Goal: Entertainment & Leisure: Consume media (video, audio)

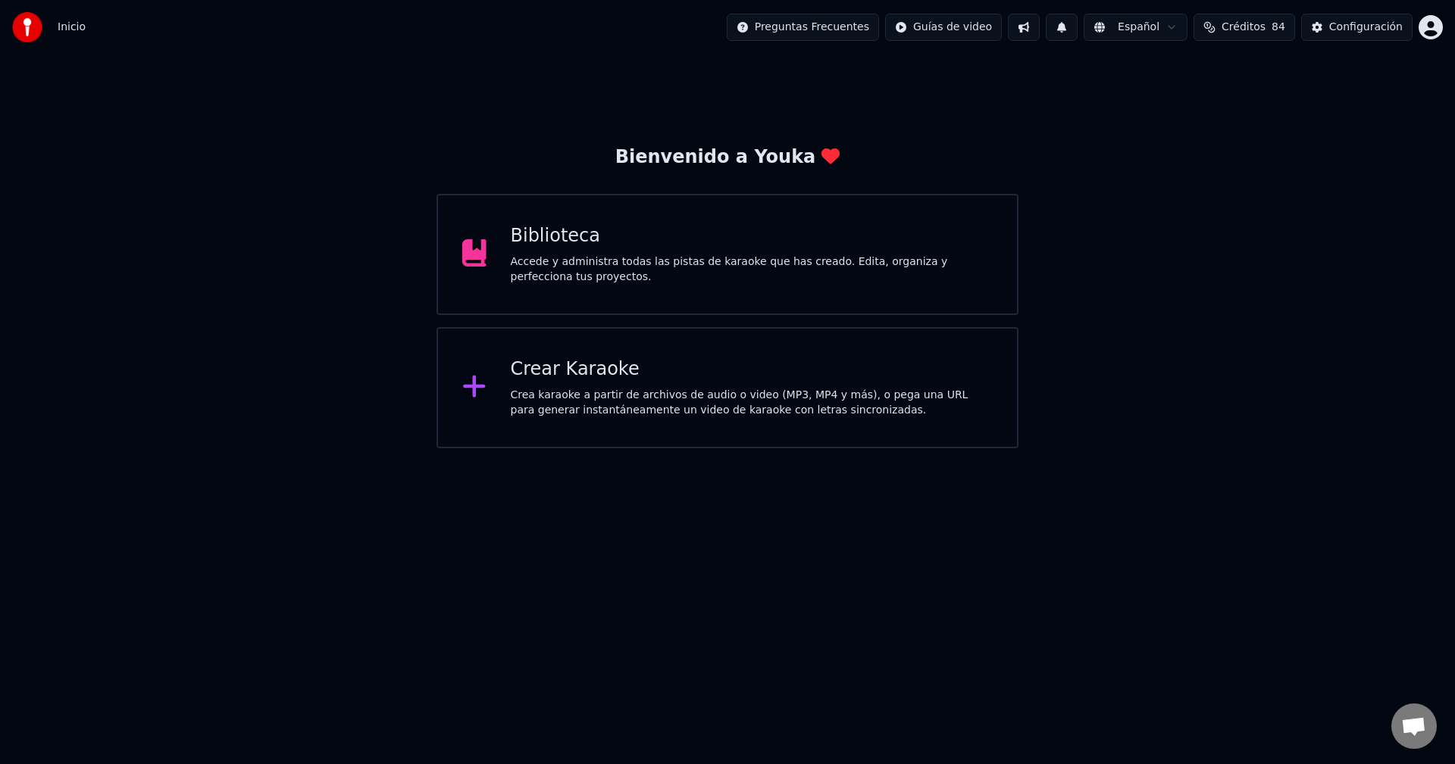
click at [627, 235] on div "Biblioteca" at bounding box center [752, 236] width 483 height 24
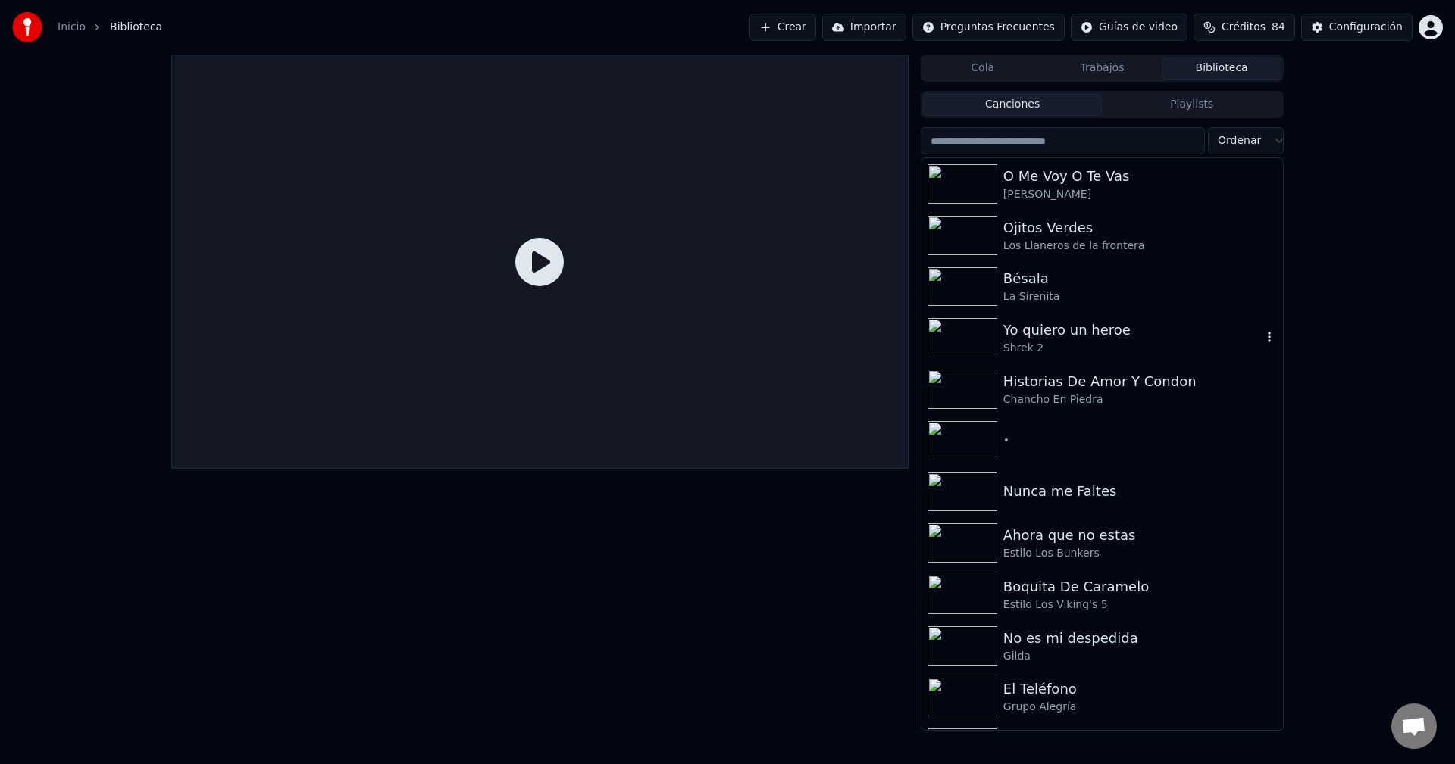
click at [1020, 349] on div "Shrek 2" at bounding box center [1132, 348] width 258 height 15
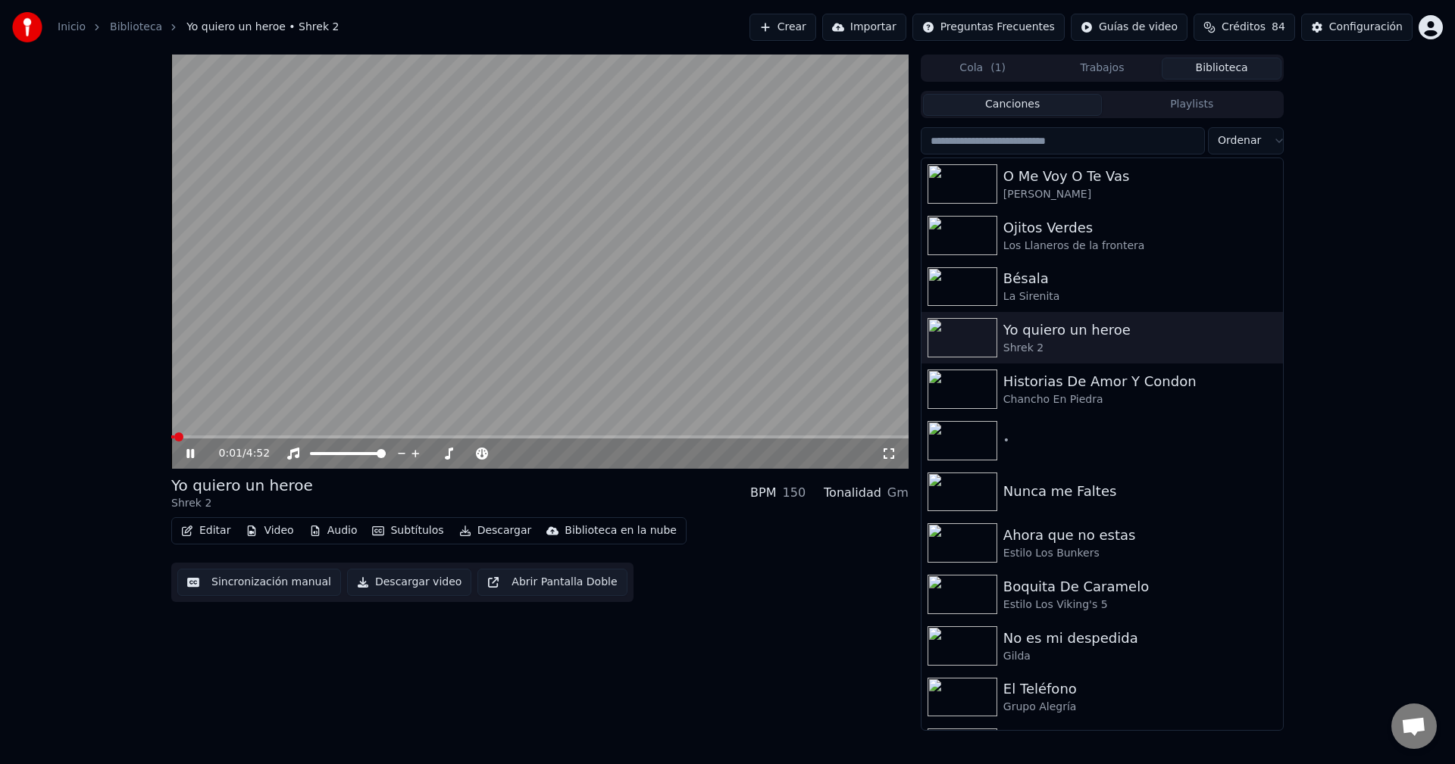
click at [190, 454] on icon at bounding box center [201, 454] width 36 height 12
click at [275, 533] on button "Video" at bounding box center [269, 530] width 60 height 21
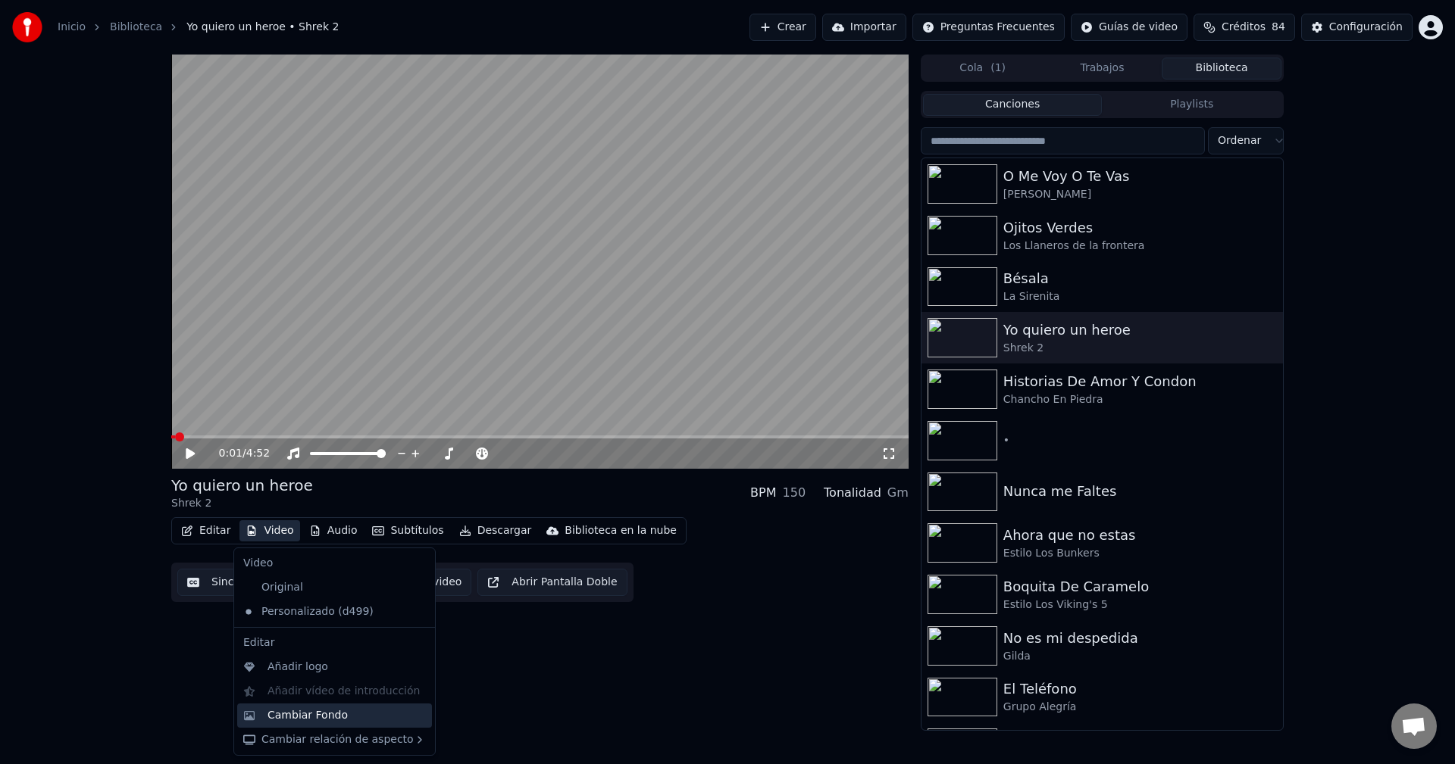
click at [304, 710] on div "Cambiar Fondo" at bounding box center [307, 715] width 80 height 15
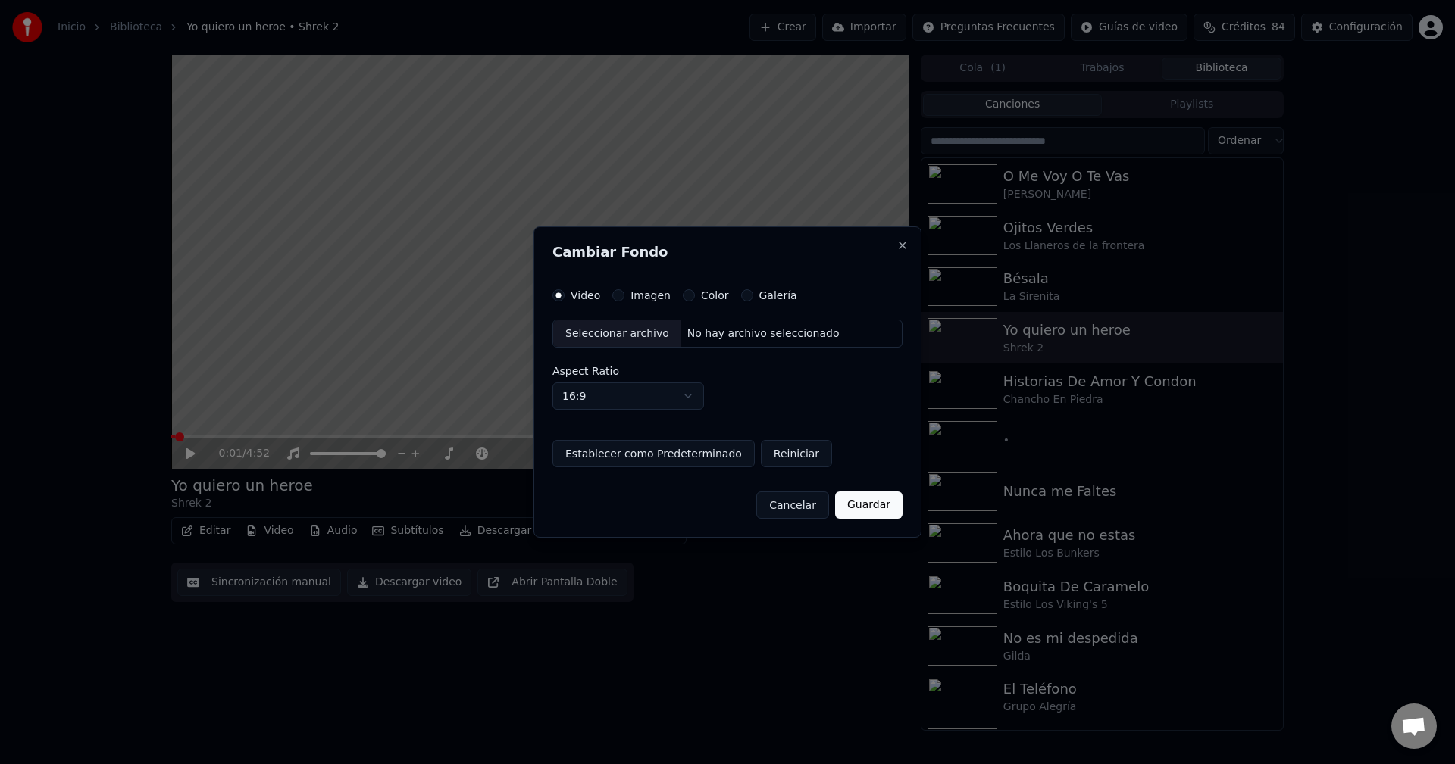
click at [635, 292] on label "Imagen" at bounding box center [650, 295] width 40 height 11
click at [624, 292] on button "Imagen" at bounding box center [618, 295] width 12 height 12
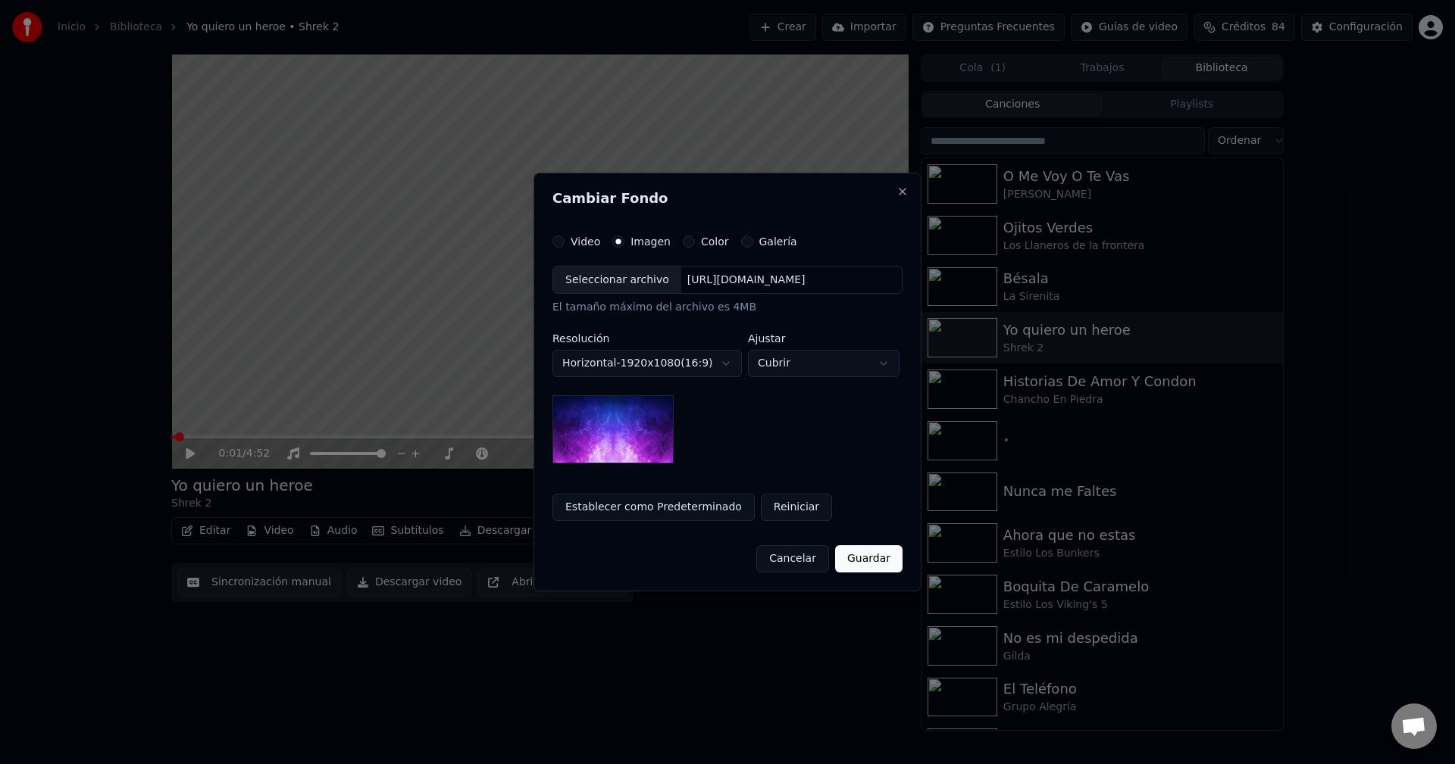
click at [579, 294] on div "Seleccionar archivo [URL][DOMAIN_NAME]" at bounding box center [727, 280] width 350 height 29
click at [552, 241] on button "Video" at bounding box center [558, 242] width 12 height 12
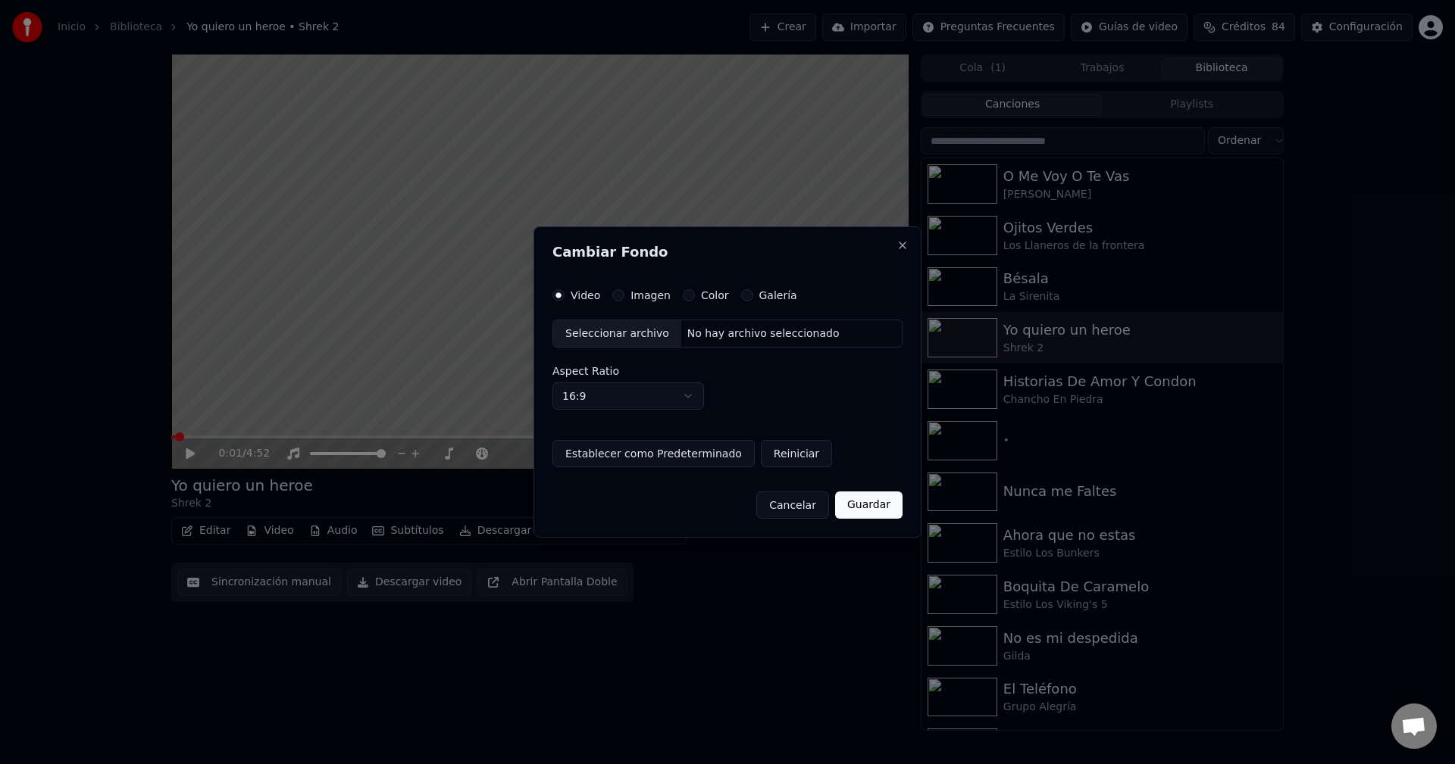
click at [629, 338] on div "Seleccionar archivo" at bounding box center [617, 333] width 128 height 27
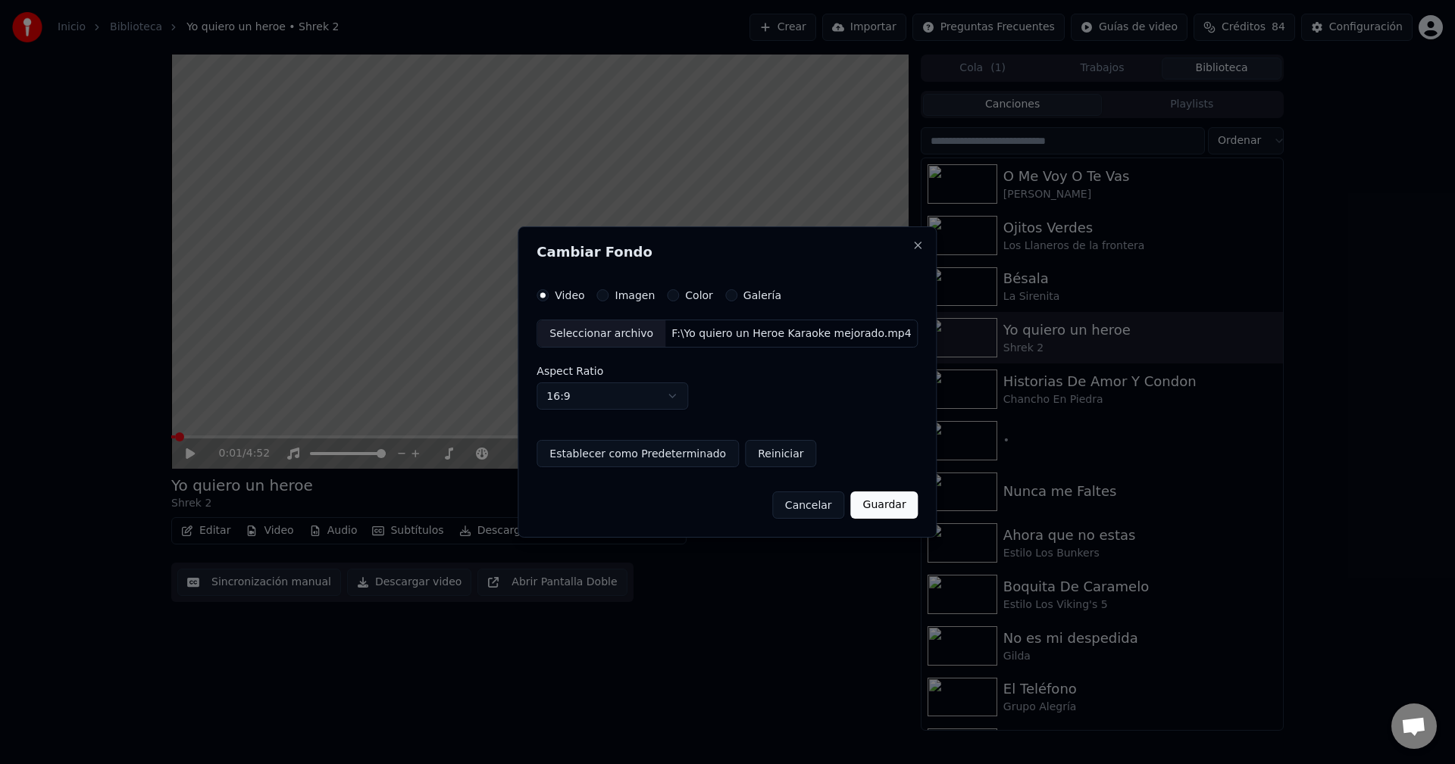
click at [867, 507] on button "Guardar" at bounding box center [884, 505] width 67 height 27
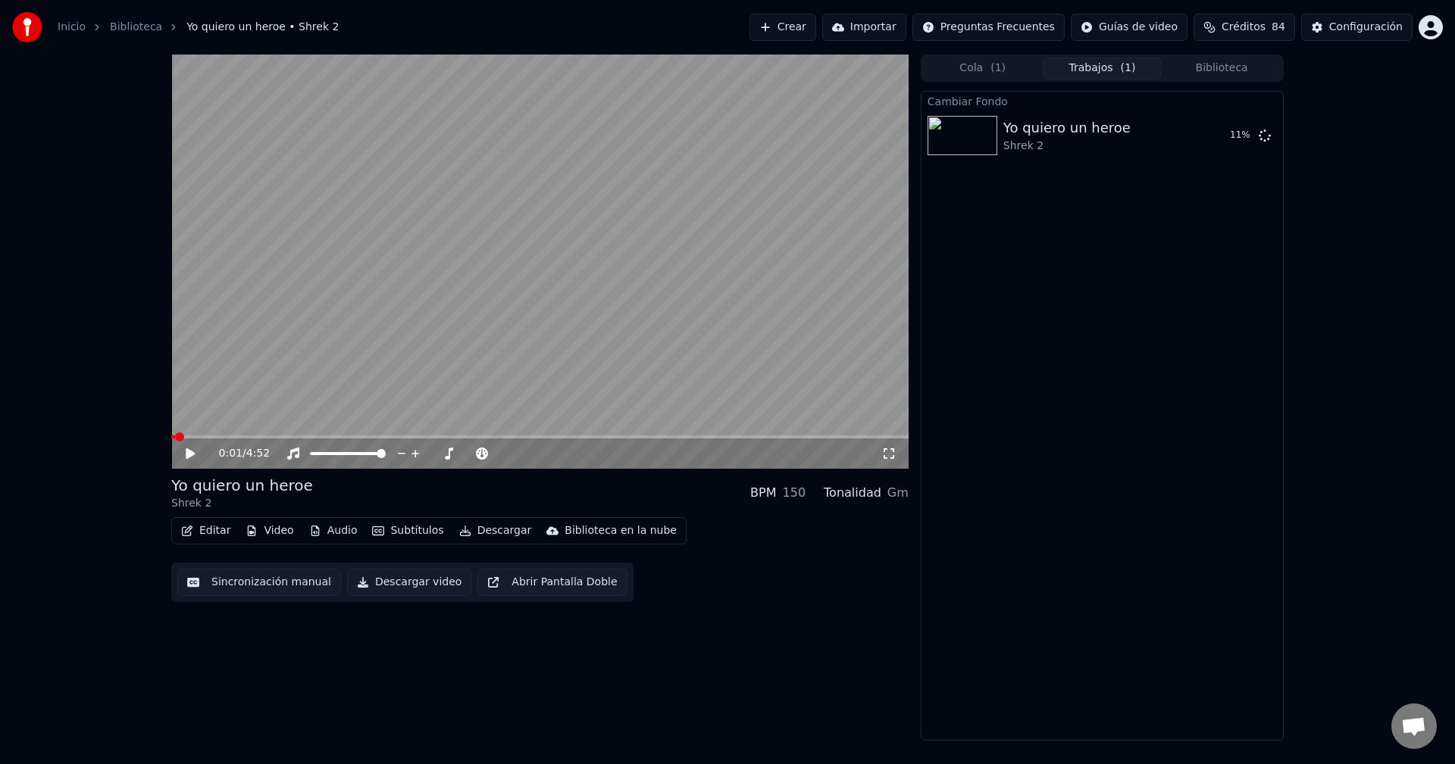
click at [192, 451] on icon at bounding box center [201, 454] width 36 height 12
click at [192, 451] on icon at bounding box center [190, 453] width 8 height 9
click at [1207, 149] on div "Yo quiero un heroe Shrek 2 Reproducir" at bounding box center [1101, 136] width 361 height 52
click at [1208, 142] on button "Reproducir" at bounding box center [1210, 135] width 83 height 27
click at [292, 435] on video at bounding box center [539, 262] width 737 height 414
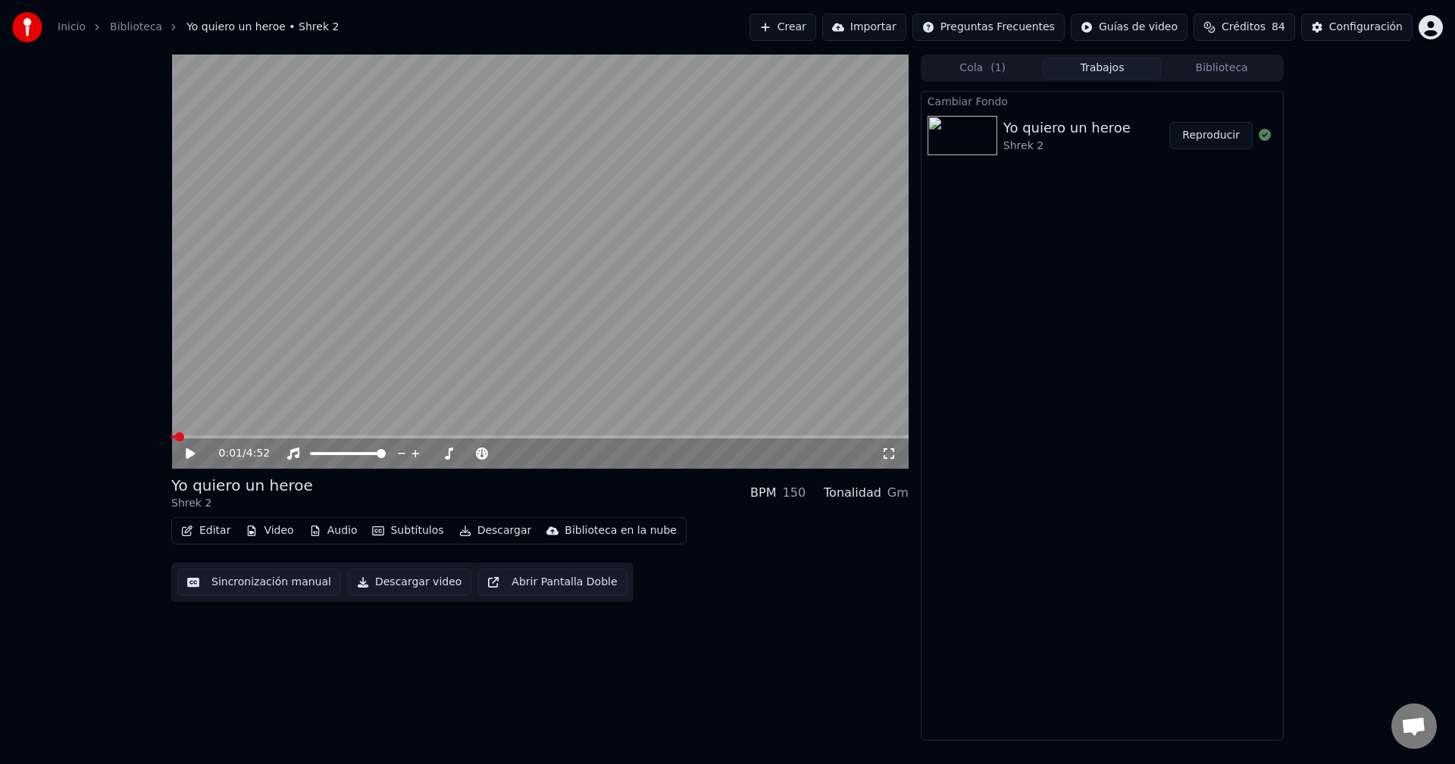
click at [221, 440] on div "0:01 / 4:52" at bounding box center [539, 454] width 737 height 30
click at [220, 436] on span at bounding box center [539, 437] width 737 height 3
click at [191, 454] on icon at bounding box center [190, 453] width 9 height 11
click at [330, 532] on button "Audio" at bounding box center [333, 530] width 61 height 21
click at [714, 577] on div "Editar Video Audio Subtítulos Descargar Biblioteca en la nube Sincronización ma…" at bounding box center [539, 559] width 737 height 85
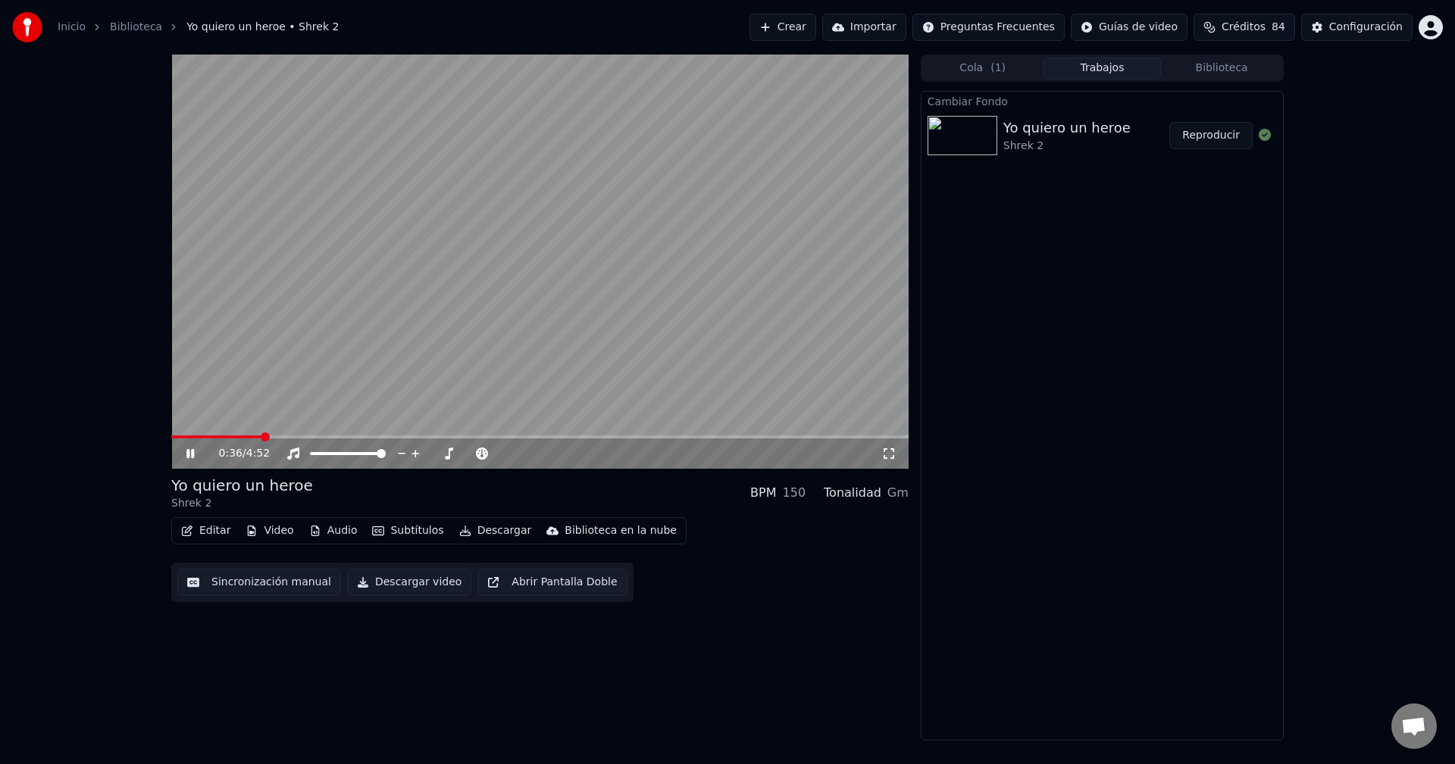
click at [338, 436] on span at bounding box center [539, 437] width 737 height 3
click at [325, 531] on button "Audio" at bounding box center [333, 530] width 61 height 21
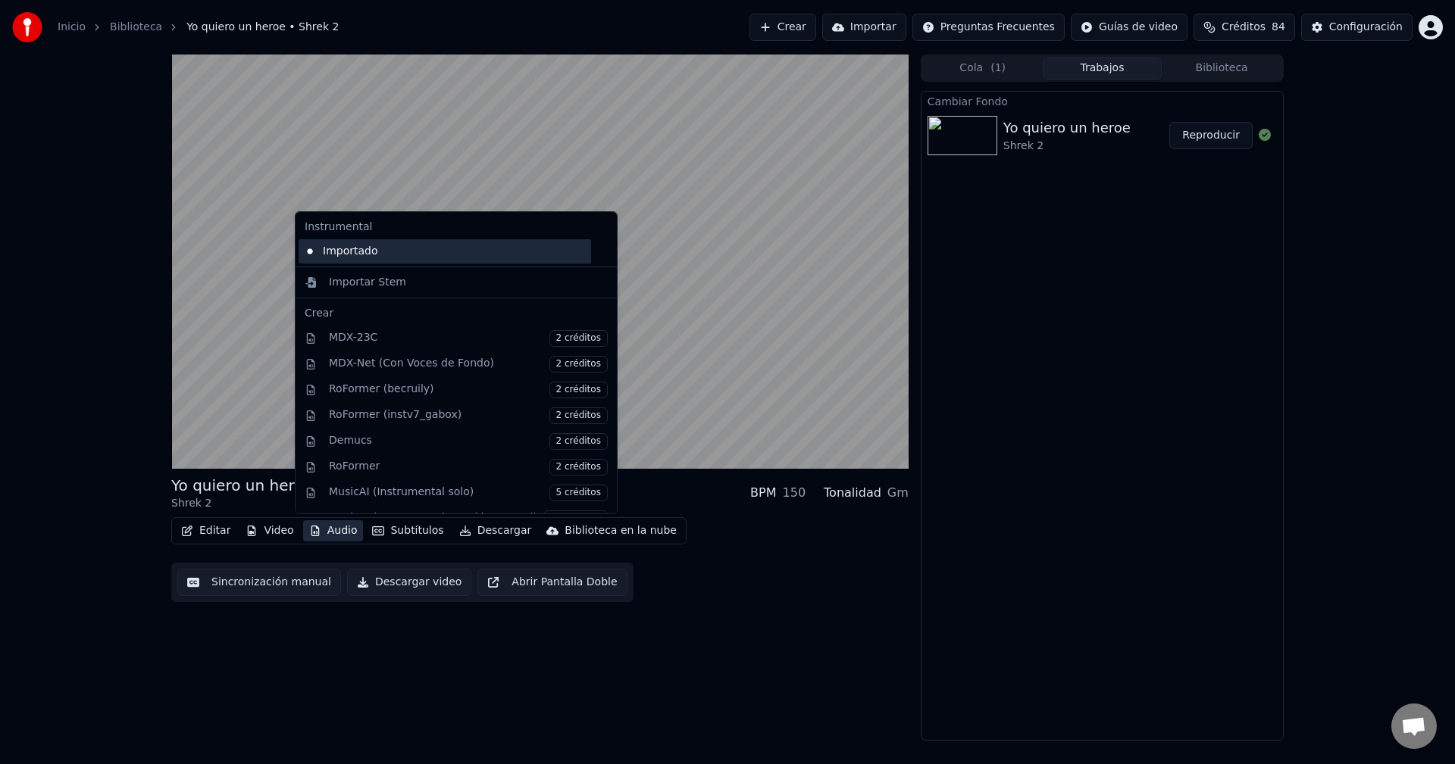
click at [369, 251] on div "Importado" at bounding box center [444, 251] width 292 height 24
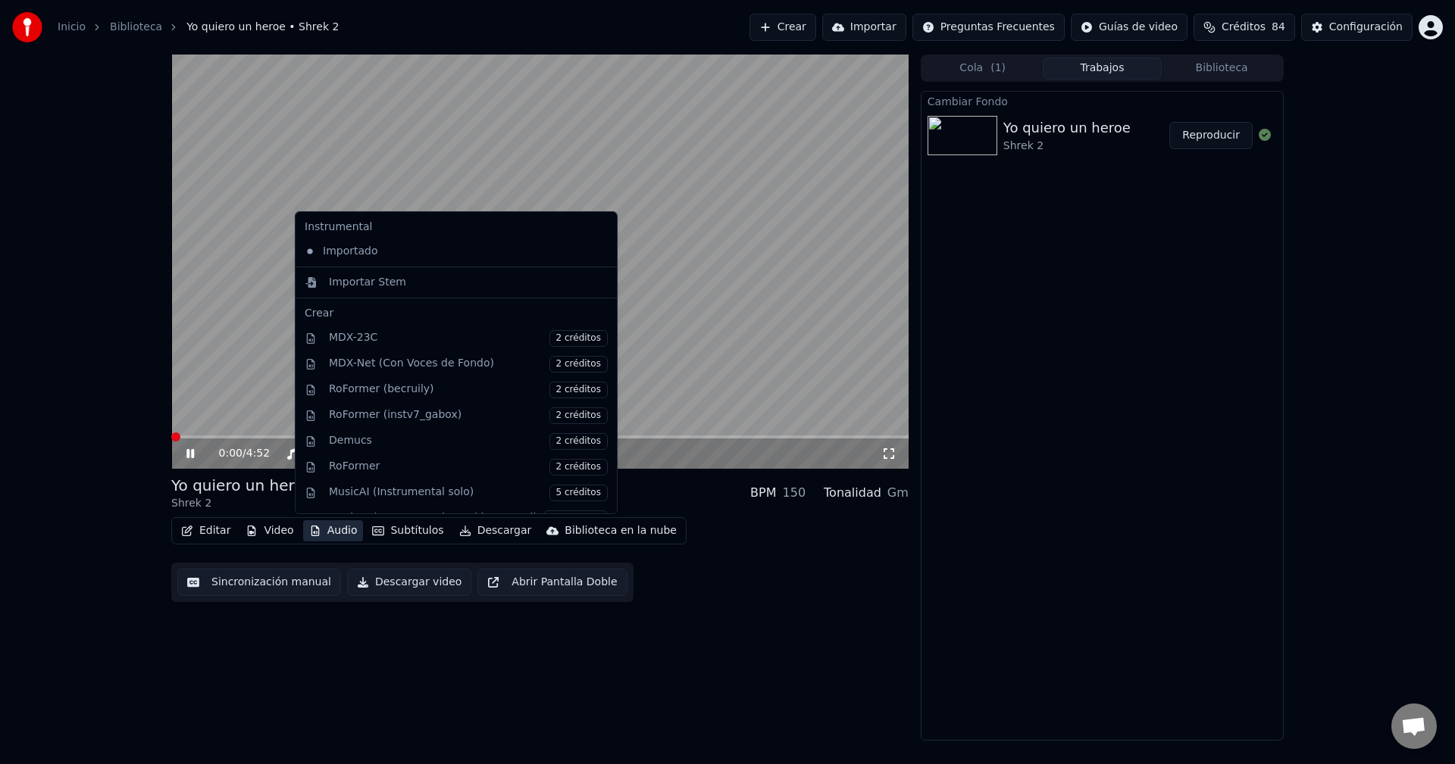
click at [325, 530] on button "Audio" at bounding box center [333, 530] width 61 height 21
click at [377, 279] on div "Importar Stem" at bounding box center [367, 282] width 77 height 15
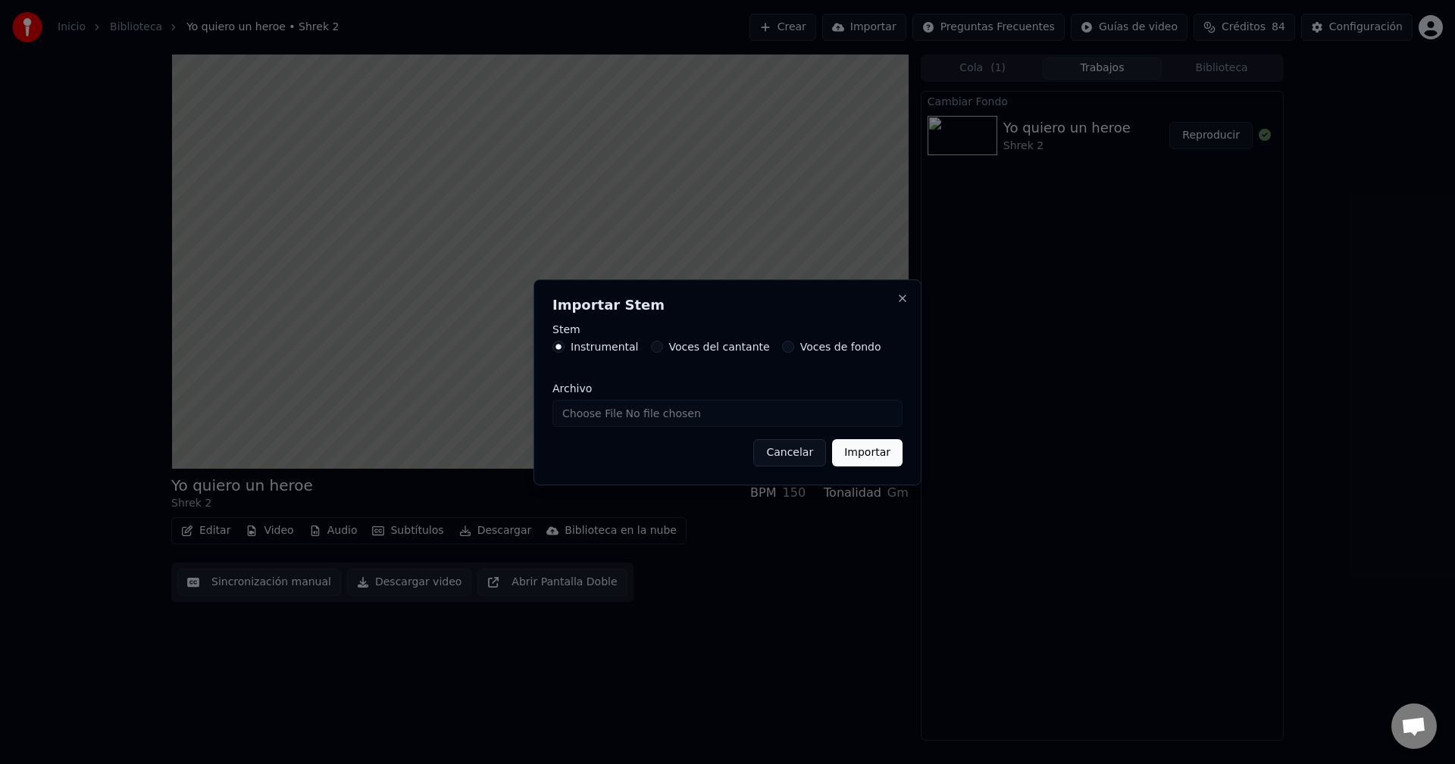
click at [872, 449] on button "Importar" at bounding box center [867, 452] width 70 height 27
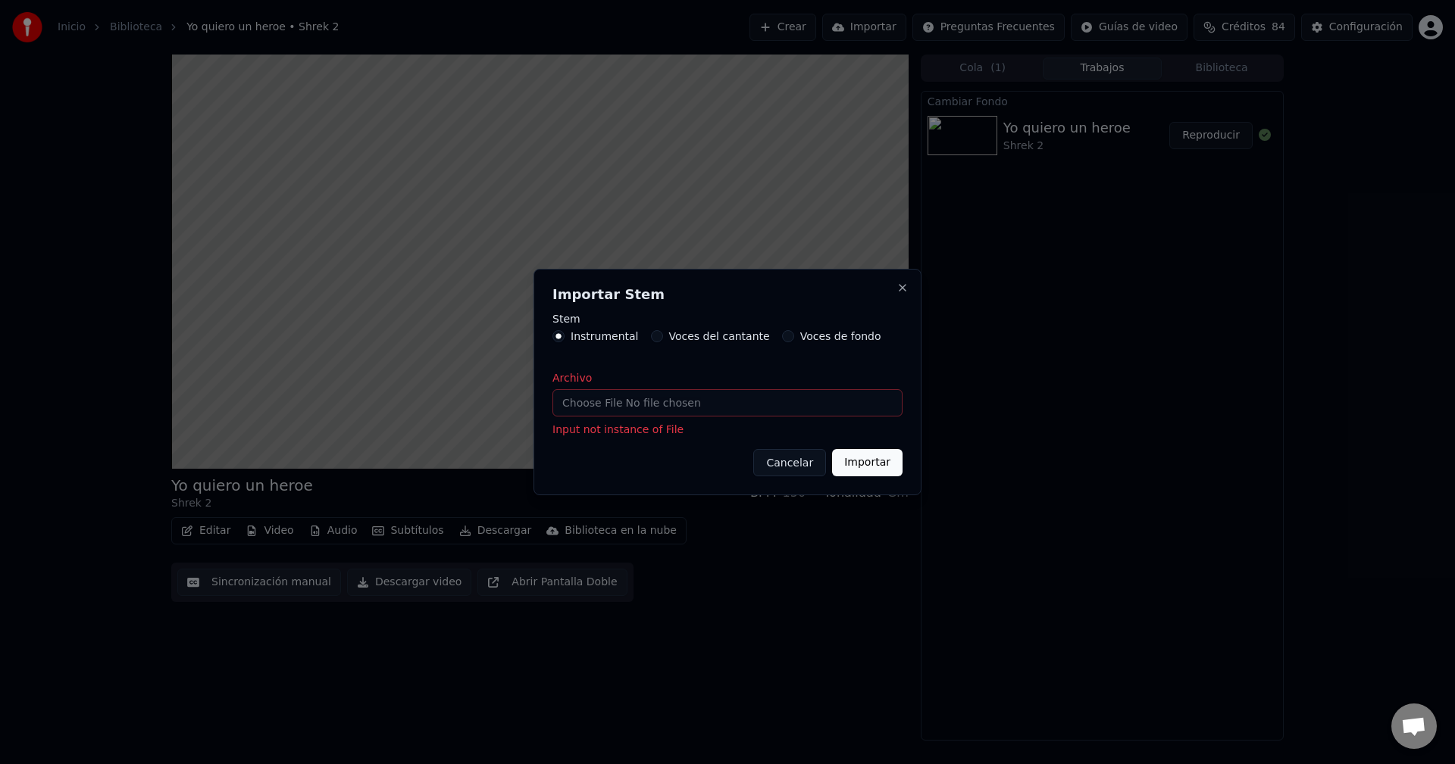
click at [761, 405] on input "Archivo" at bounding box center [727, 402] width 350 height 27
click at [658, 408] on input "Archivo" at bounding box center [727, 402] width 350 height 27
type input "**********"
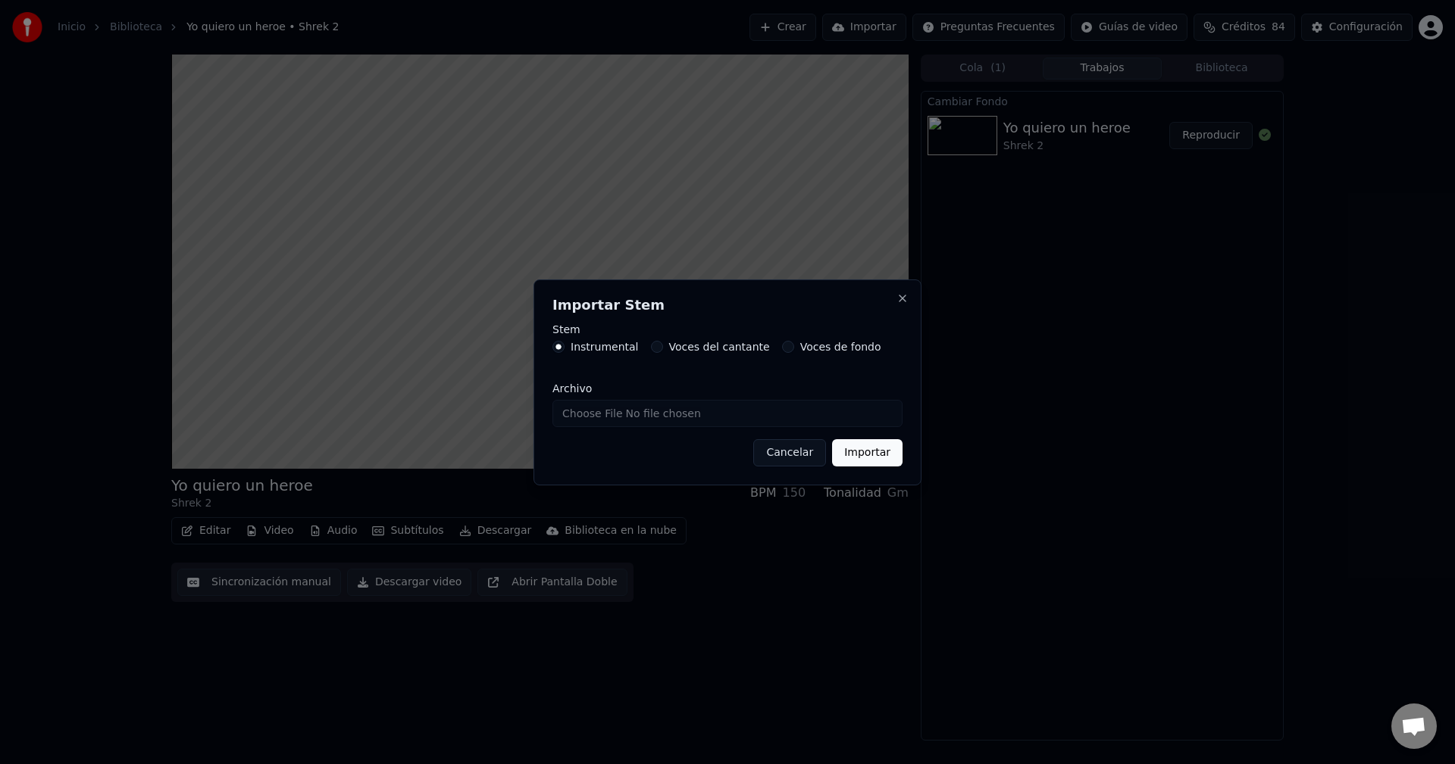
click at [852, 454] on button "Importar" at bounding box center [867, 452] width 70 height 27
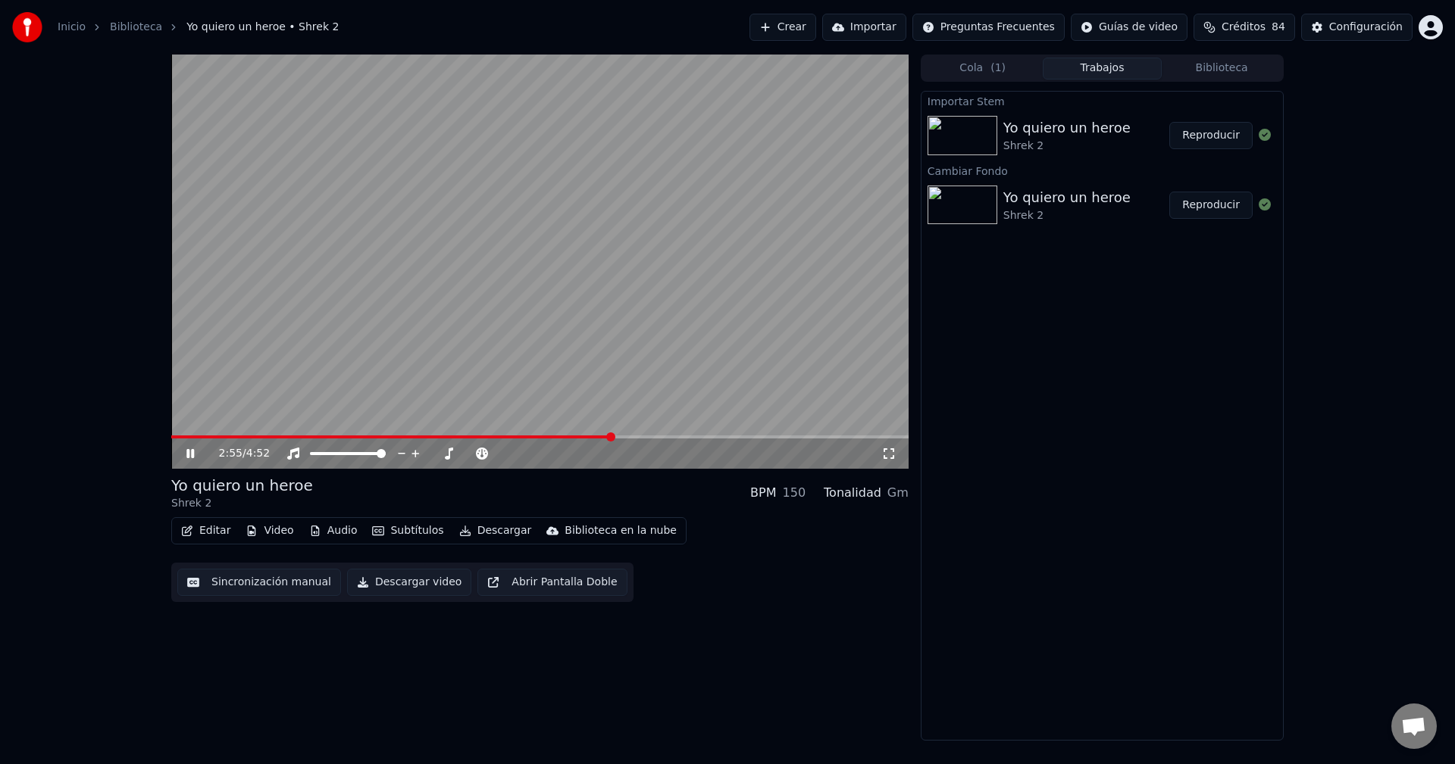
click at [1223, 136] on button "Reproducir" at bounding box center [1210, 135] width 83 height 27
click at [264, 436] on span at bounding box center [539, 437] width 737 height 3
click at [223, 436] on span at bounding box center [217, 437] width 93 height 3
click at [1211, 207] on button "Reproducir" at bounding box center [1210, 205] width 83 height 27
click at [227, 441] on div "0:00 / 4:52" at bounding box center [539, 454] width 737 height 30
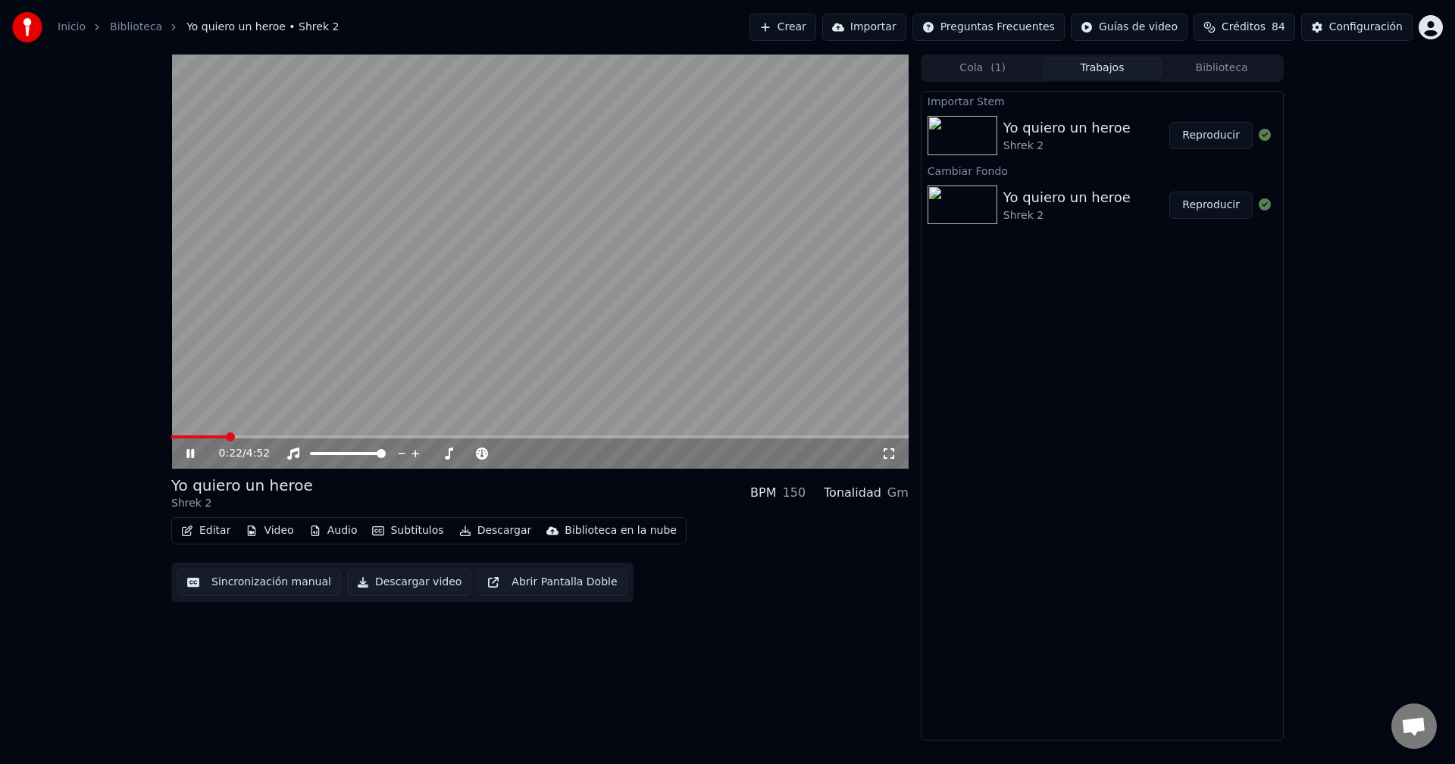
click at [227, 436] on span at bounding box center [539, 437] width 737 height 3
click at [1216, 139] on button "Reproducir" at bounding box center [1210, 135] width 83 height 27
click at [228, 439] on span at bounding box center [539, 437] width 737 height 3
click at [335, 539] on button "Audio" at bounding box center [333, 530] width 61 height 21
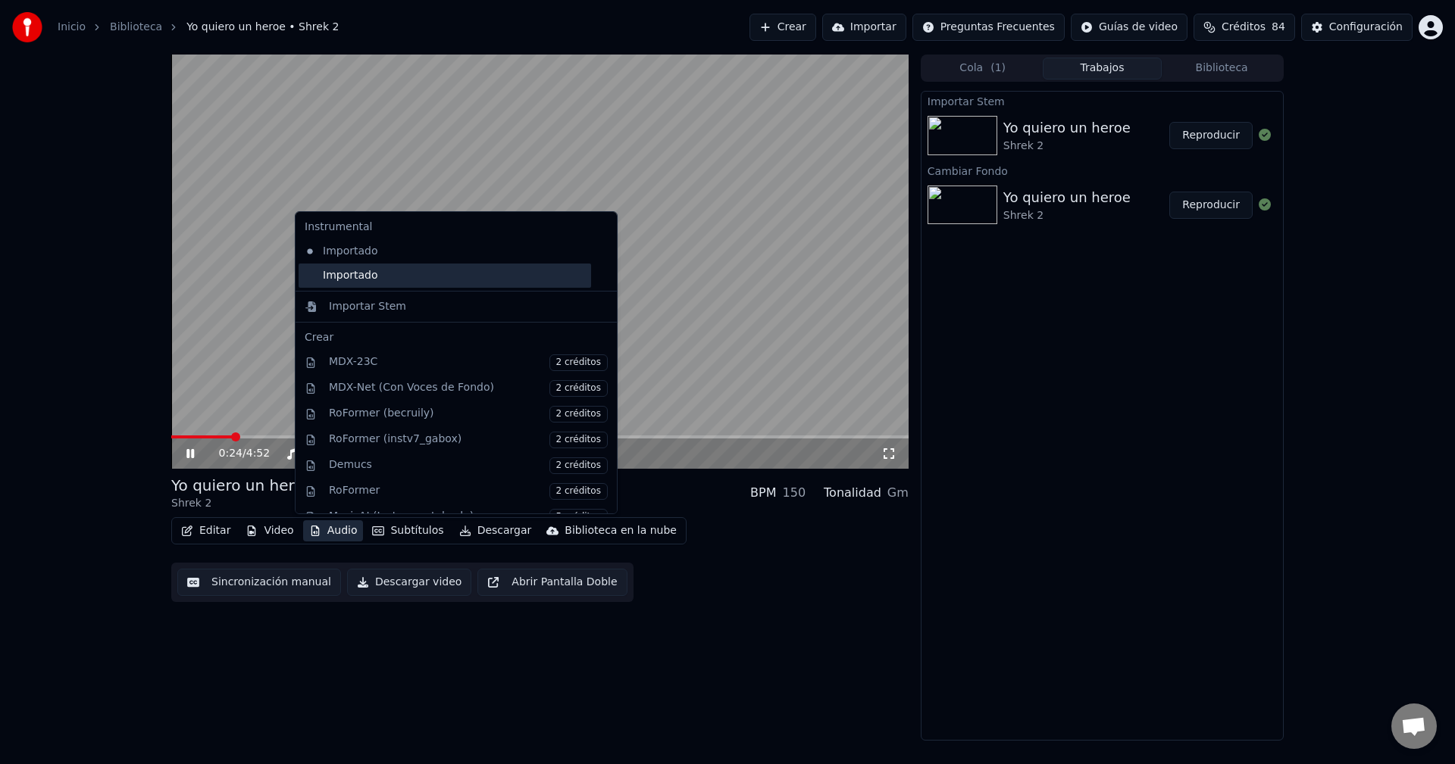
click at [373, 277] on div "Importado" at bounding box center [444, 276] width 292 height 24
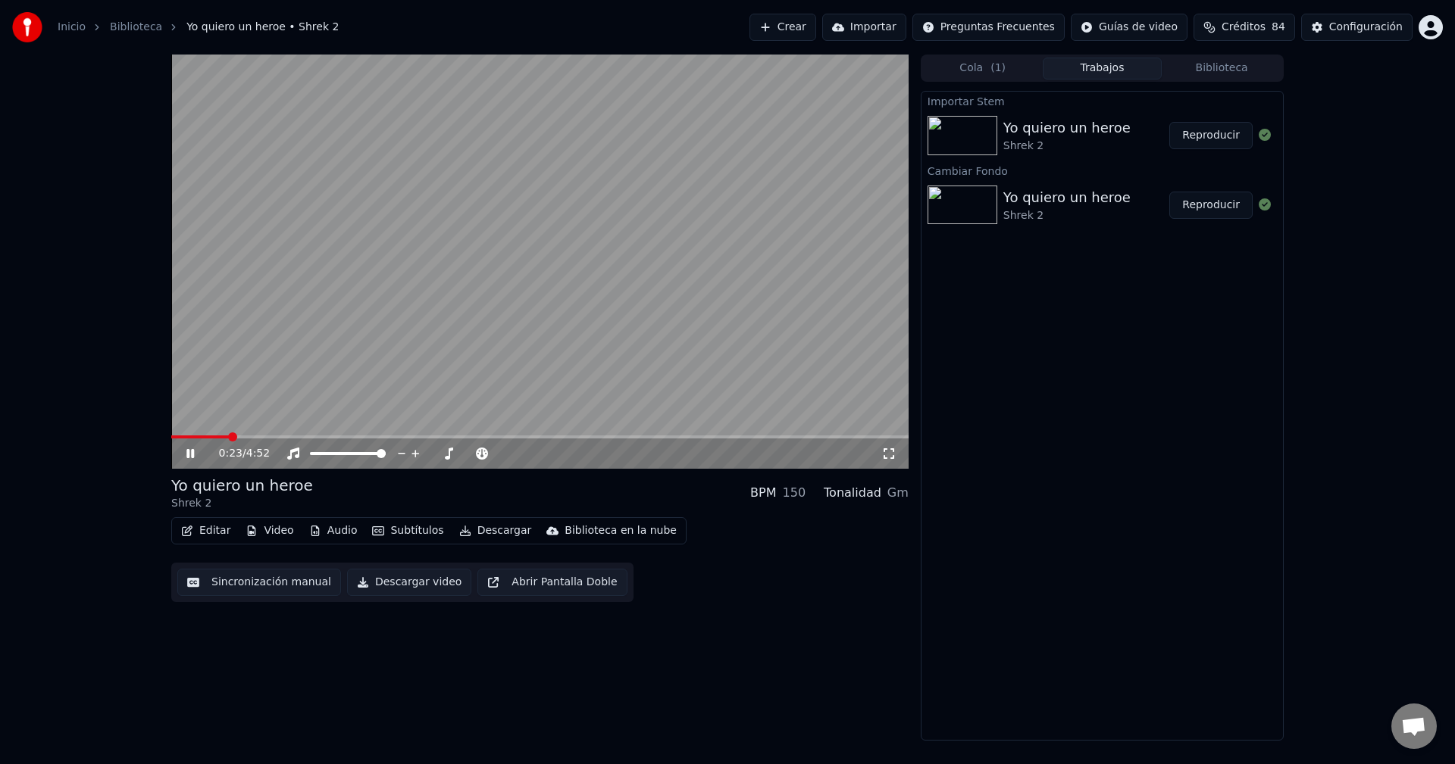
click at [227, 436] on span at bounding box center [200, 437] width 58 height 3
click at [333, 439] on span at bounding box center [539, 437] width 737 height 3
click at [452, 439] on span at bounding box center [539, 437] width 737 height 3
click at [577, 437] on span at bounding box center [539, 437] width 737 height 3
click at [732, 437] on span at bounding box center [539, 437] width 737 height 3
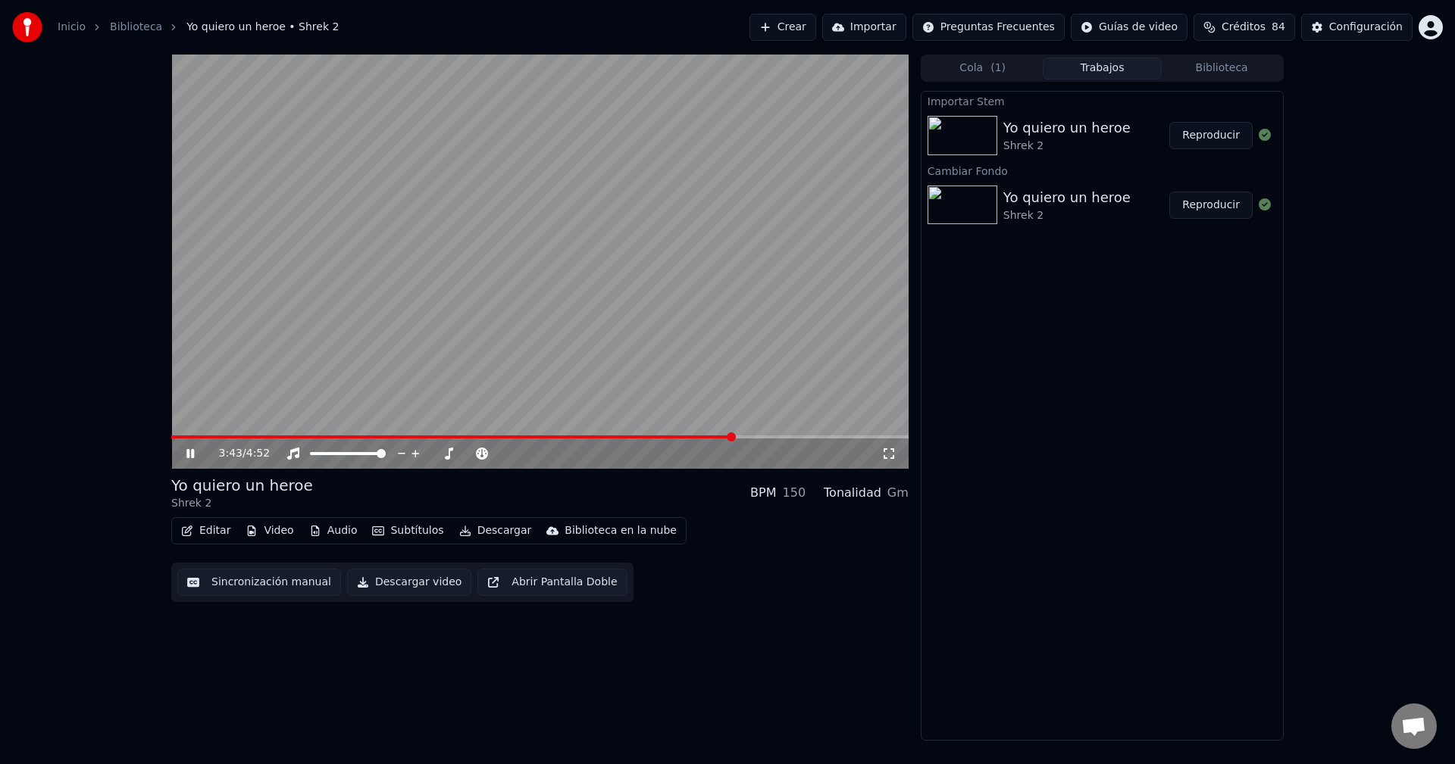
click at [779, 437] on span at bounding box center [539, 437] width 737 height 3
click at [817, 435] on video at bounding box center [539, 262] width 737 height 414
click at [798, 437] on span at bounding box center [539, 437] width 737 height 3
click at [769, 349] on video at bounding box center [539, 262] width 737 height 414
click at [824, 438] on span at bounding box center [539, 437] width 737 height 3
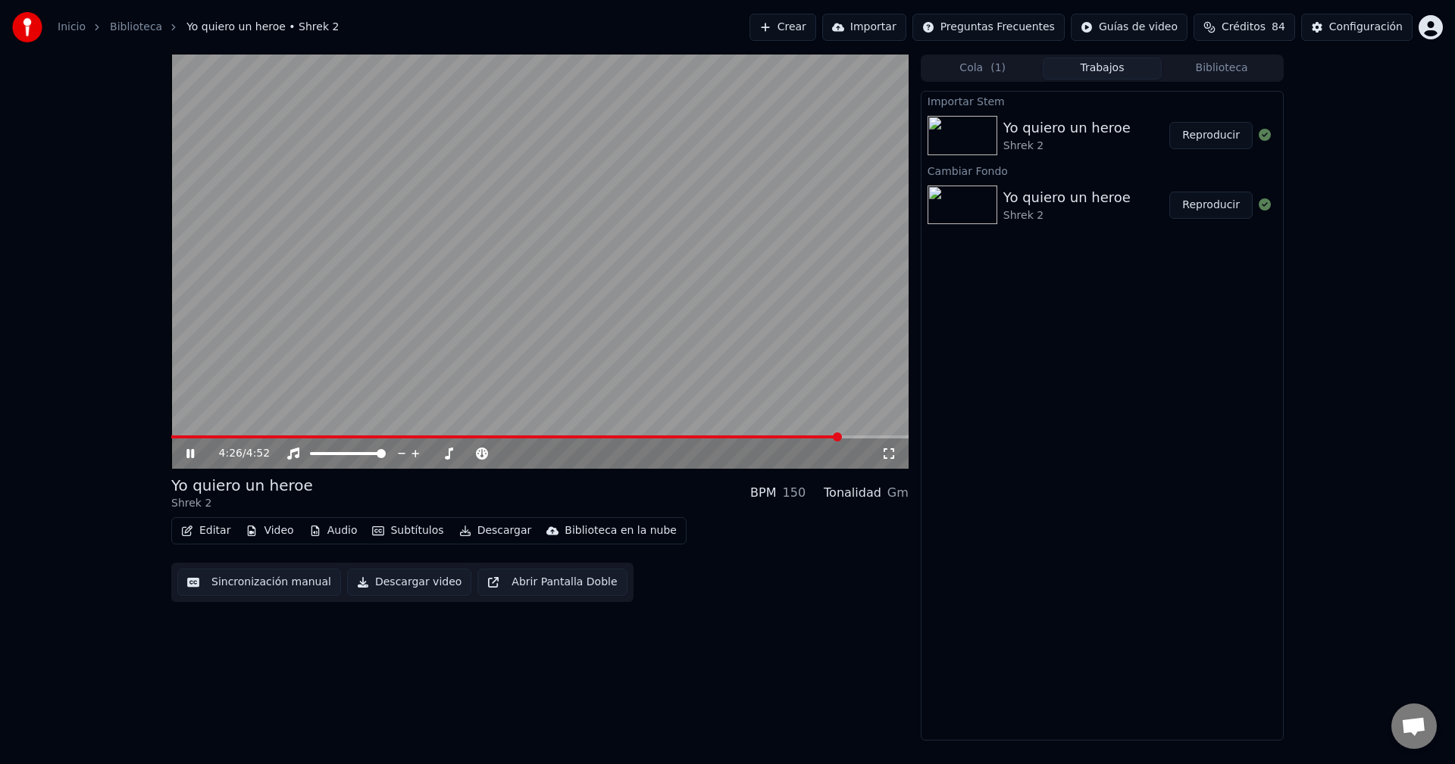
click at [840, 438] on span at bounding box center [539, 437] width 737 height 3
click at [862, 436] on span at bounding box center [539, 437] width 737 height 3
click at [866, 435] on video at bounding box center [539, 262] width 737 height 414
click at [862, 437] on span at bounding box center [517, 437] width 692 height 3
click at [773, 358] on video at bounding box center [539, 262] width 737 height 414
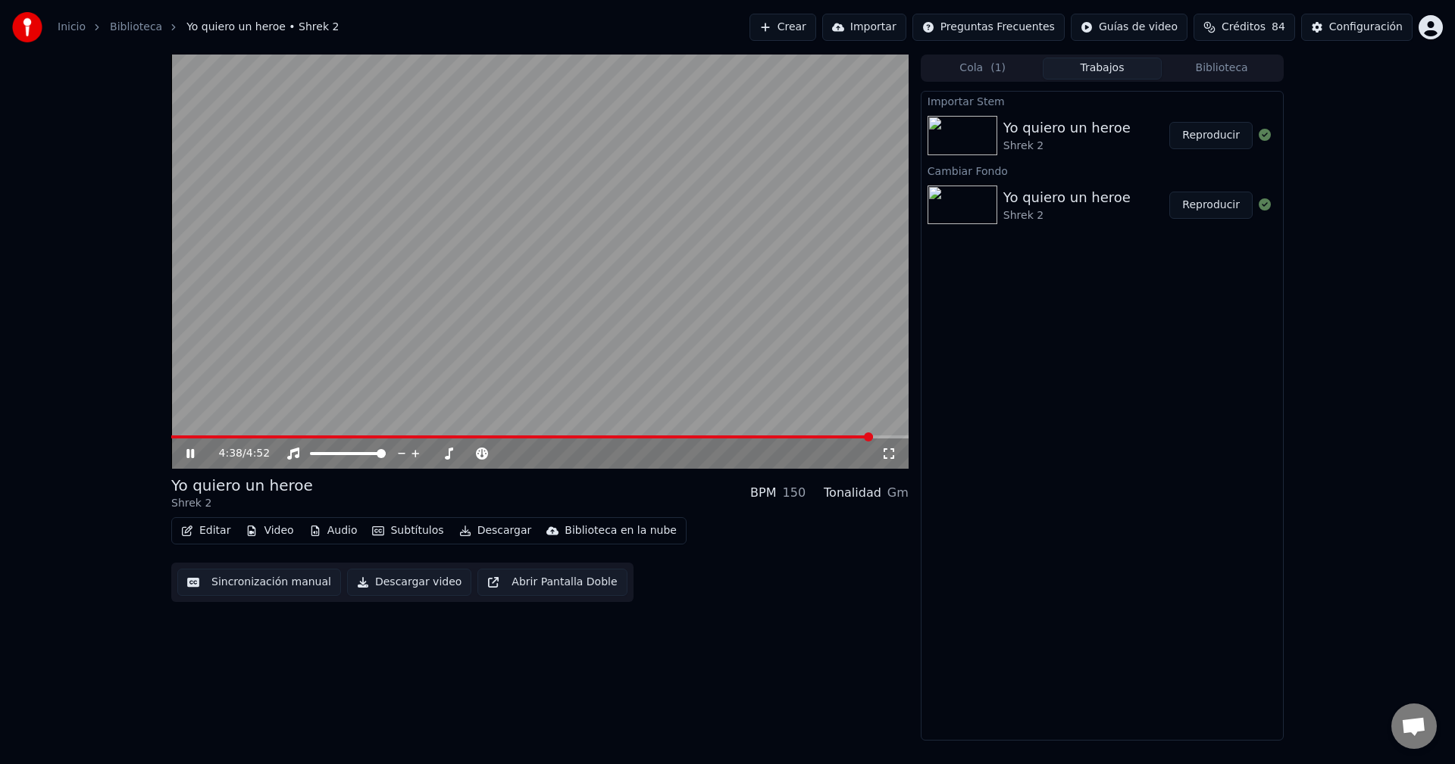
click at [1222, 205] on button "Reproducir" at bounding box center [1210, 205] width 83 height 27
click at [656, 439] on span at bounding box center [539, 437] width 737 height 3
click at [762, 437] on span at bounding box center [539, 437] width 737 height 3
click at [811, 437] on span at bounding box center [539, 437] width 737 height 3
click at [834, 441] on div "3:56 / 4:52" at bounding box center [539, 454] width 737 height 30
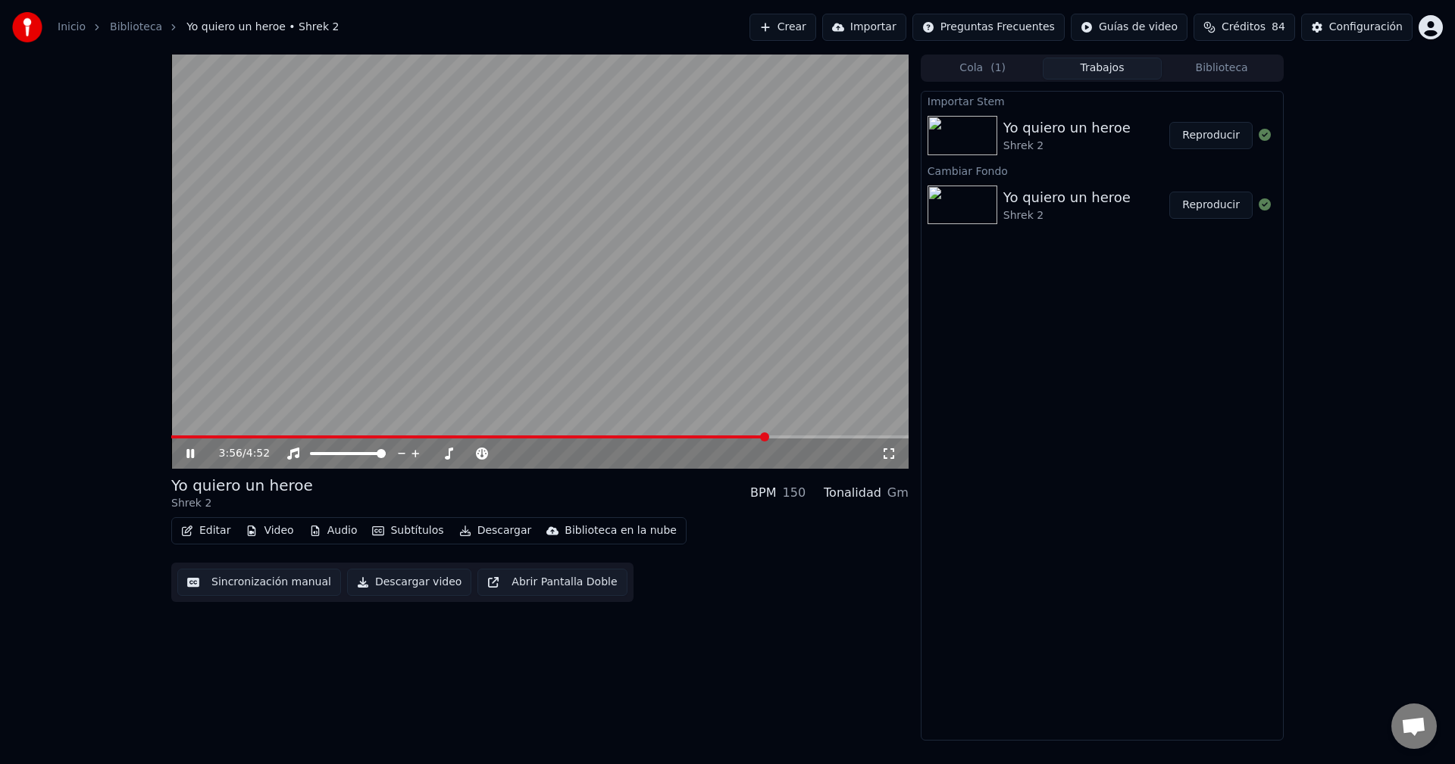
click at [833, 437] on span at bounding box center [539, 437] width 737 height 3
click at [852, 436] on span at bounding box center [539, 437] width 737 height 3
click at [876, 438] on span at bounding box center [539, 437] width 737 height 3
click at [848, 436] on span at bounding box center [509, 437] width 677 height 3
click at [867, 437] on span at bounding box center [539, 437] width 737 height 3
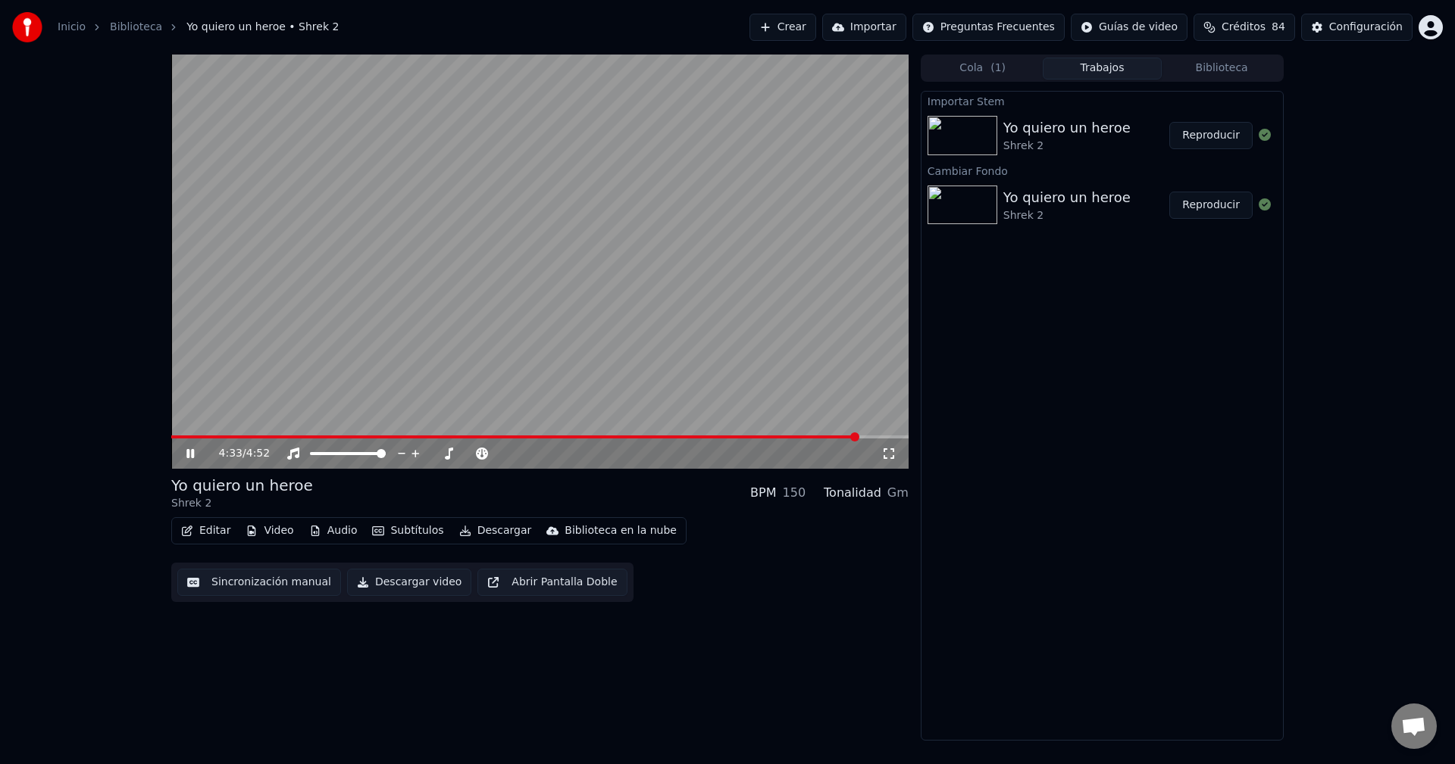
click at [858, 436] on span at bounding box center [514, 437] width 687 height 3
click at [902, 436] on span at bounding box center [539, 437] width 737 height 3
click at [267, 535] on button "Video" at bounding box center [269, 530] width 60 height 21
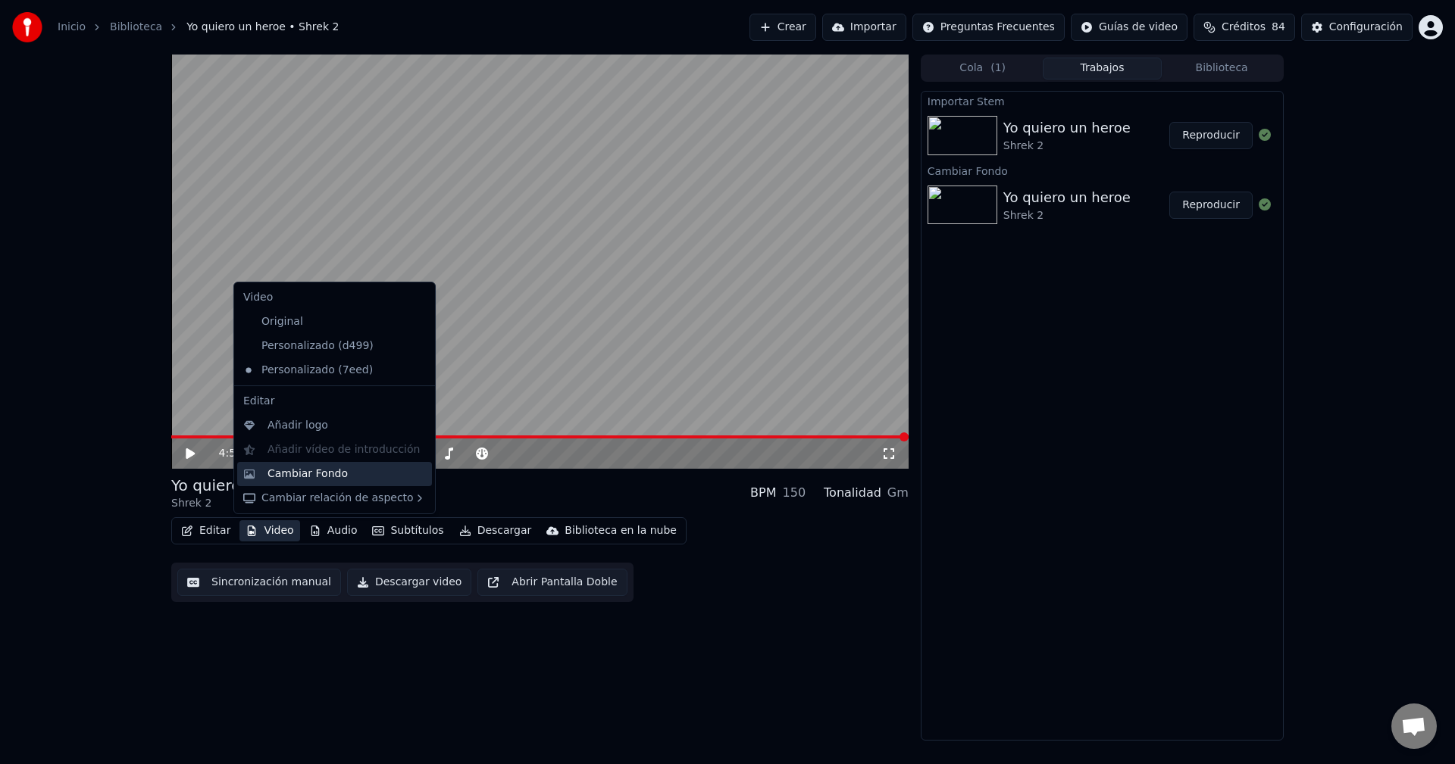
click at [300, 473] on div "Cambiar Fondo" at bounding box center [307, 474] width 80 height 15
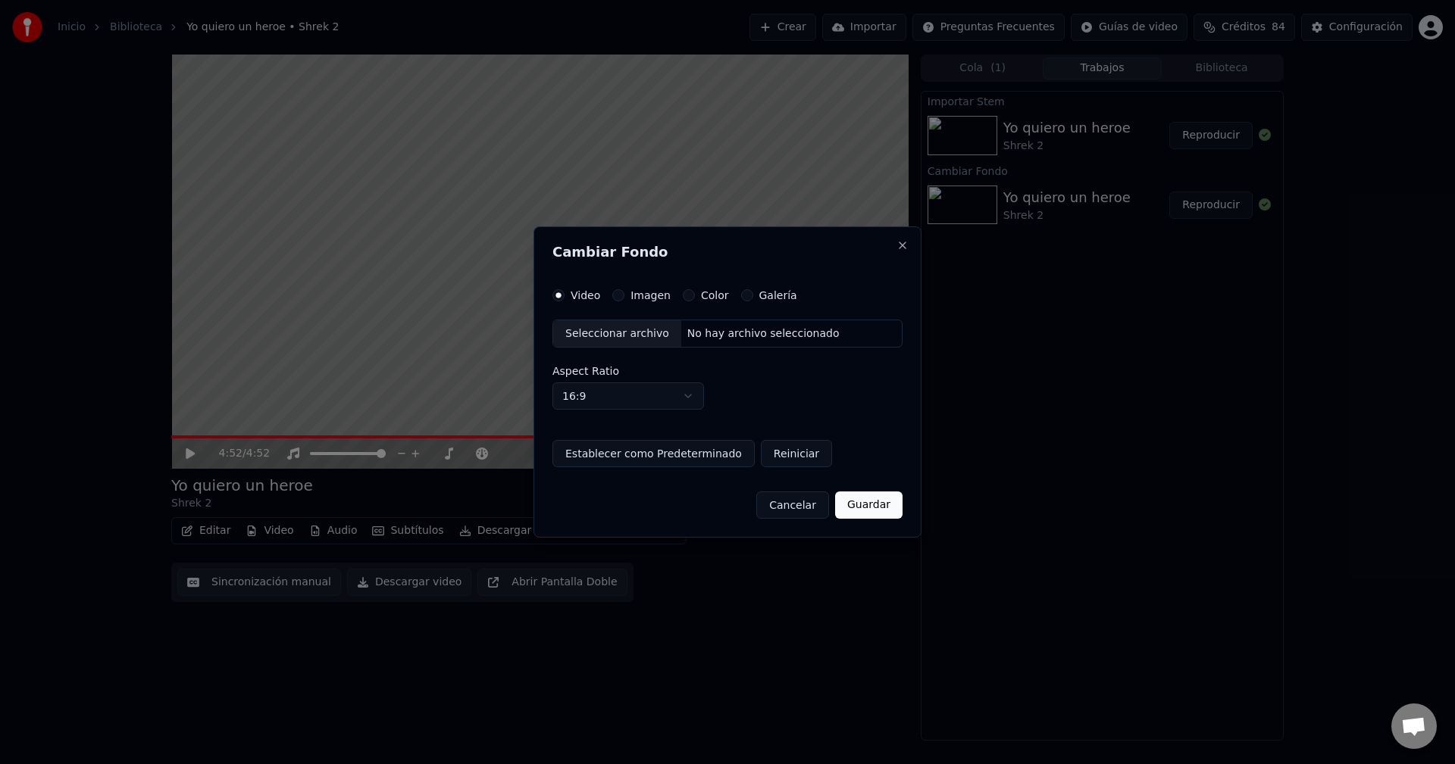
click at [611, 338] on div "Seleccionar archivo" at bounding box center [617, 333] width 128 height 27
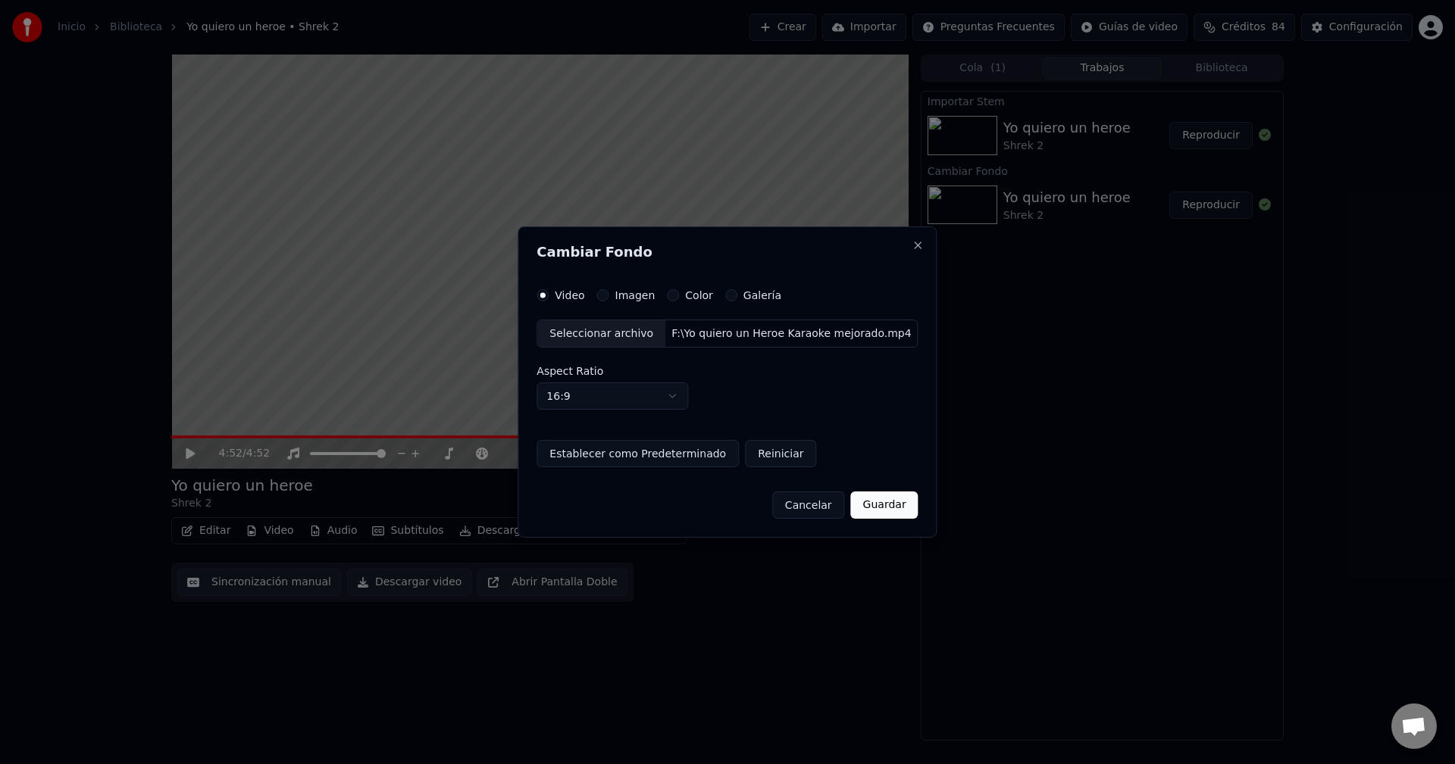
drag, startPoint x: 795, startPoint y: 507, endPoint x: 1080, endPoint y: 337, distance: 331.6
click at [796, 505] on button "Cancelar" at bounding box center [808, 505] width 73 height 27
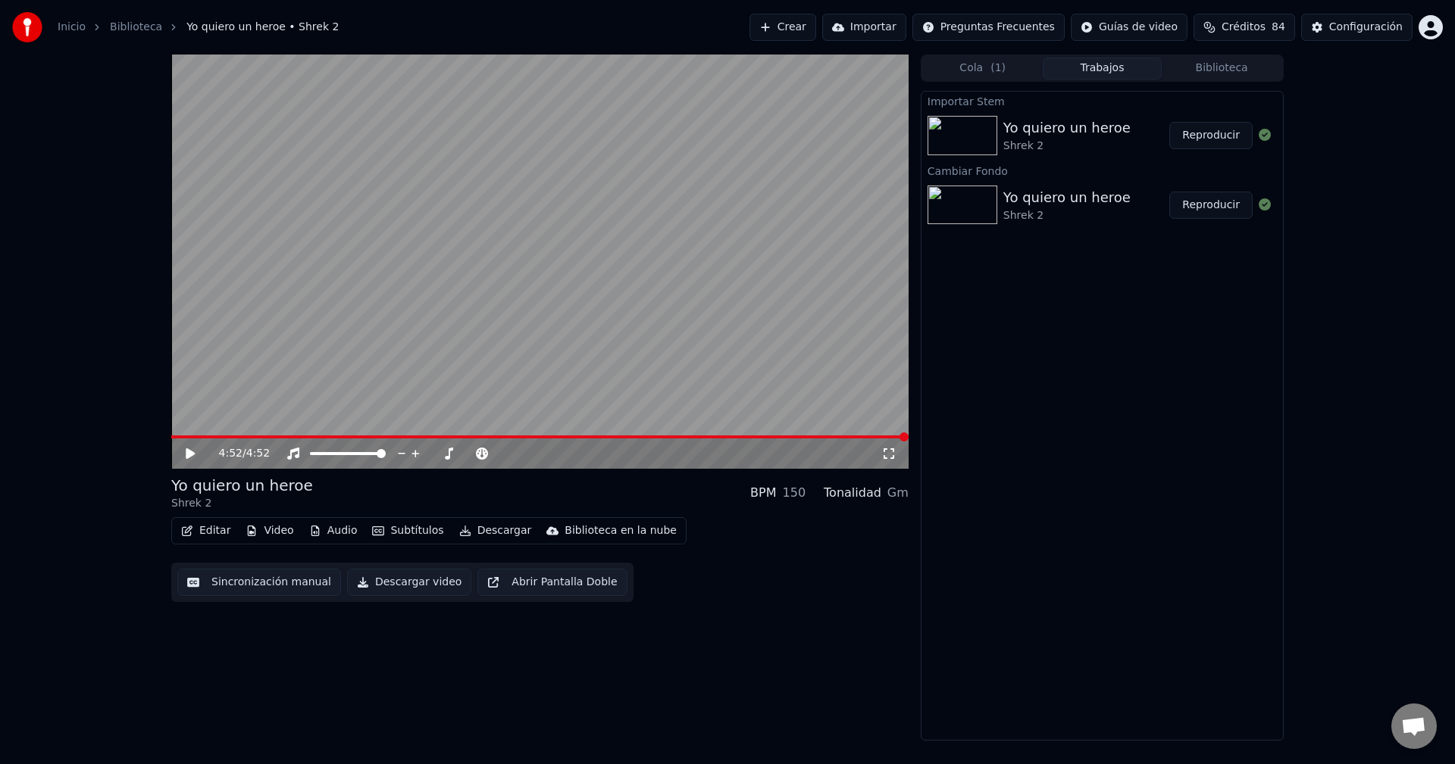
click at [1196, 136] on button "Reproducir" at bounding box center [1210, 135] width 83 height 27
click at [184, 452] on icon at bounding box center [201, 454] width 36 height 12
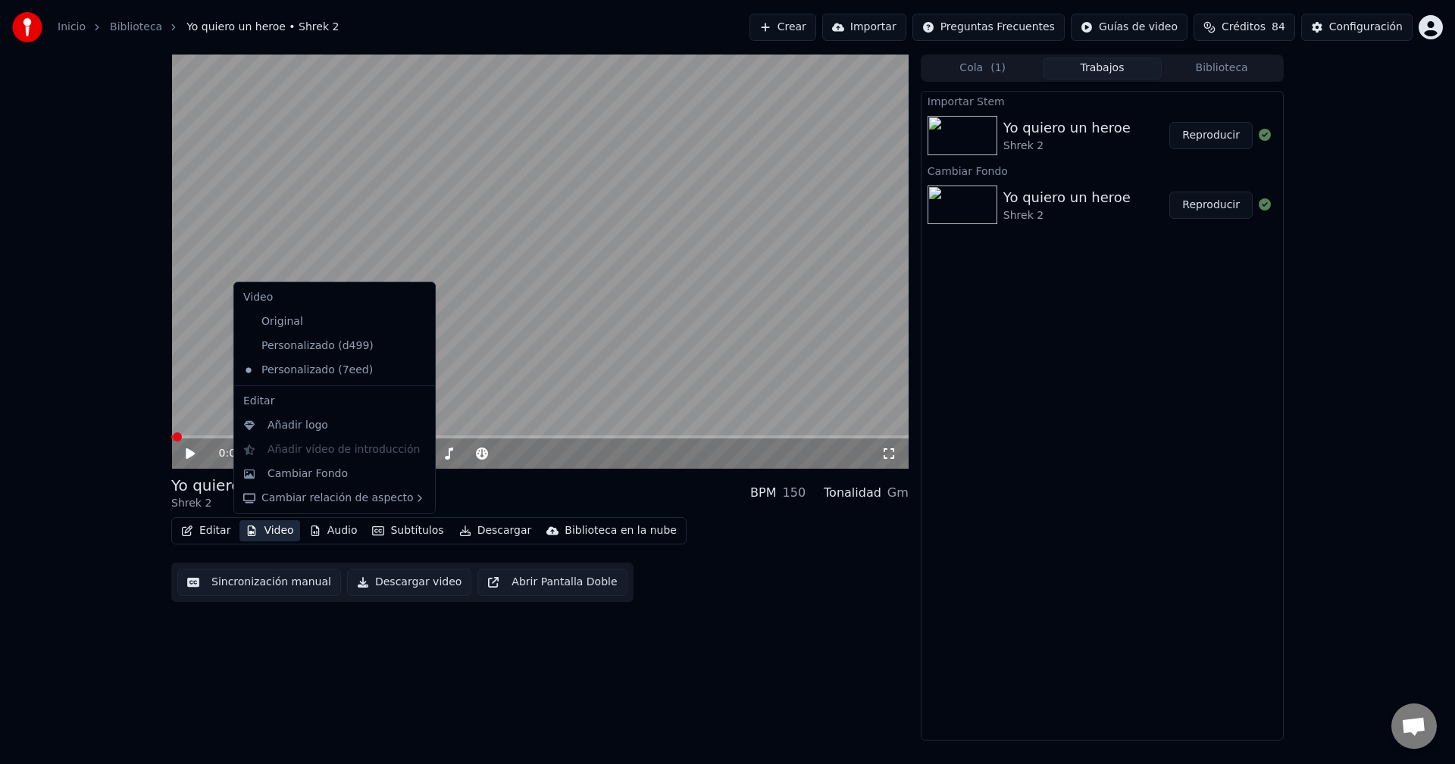
click at [273, 536] on button "Video" at bounding box center [269, 530] width 60 height 21
click at [337, 468] on div "Cambiar Fondo" at bounding box center [307, 474] width 80 height 15
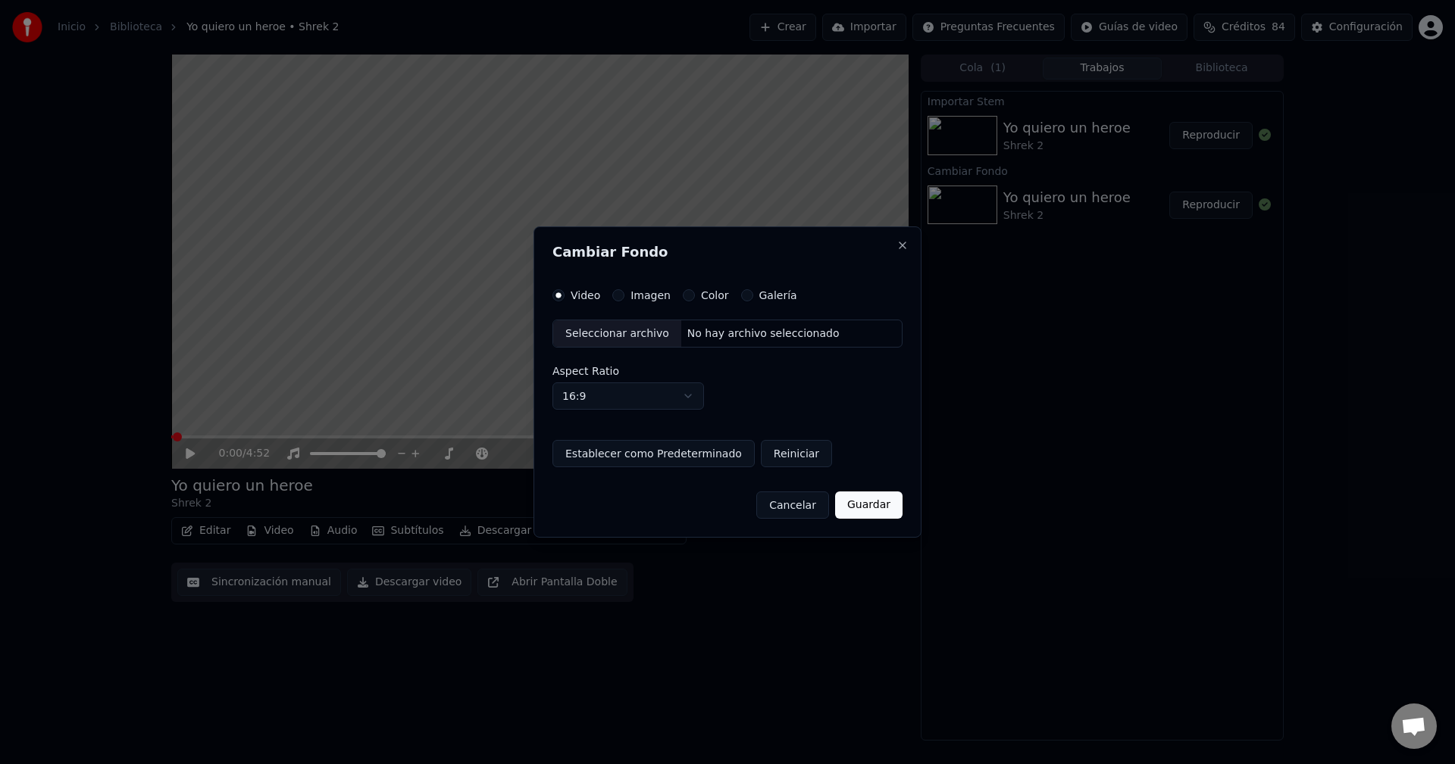
click at [640, 330] on div "Seleccionar archivo" at bounding box center [617, 333] width 128 height 27
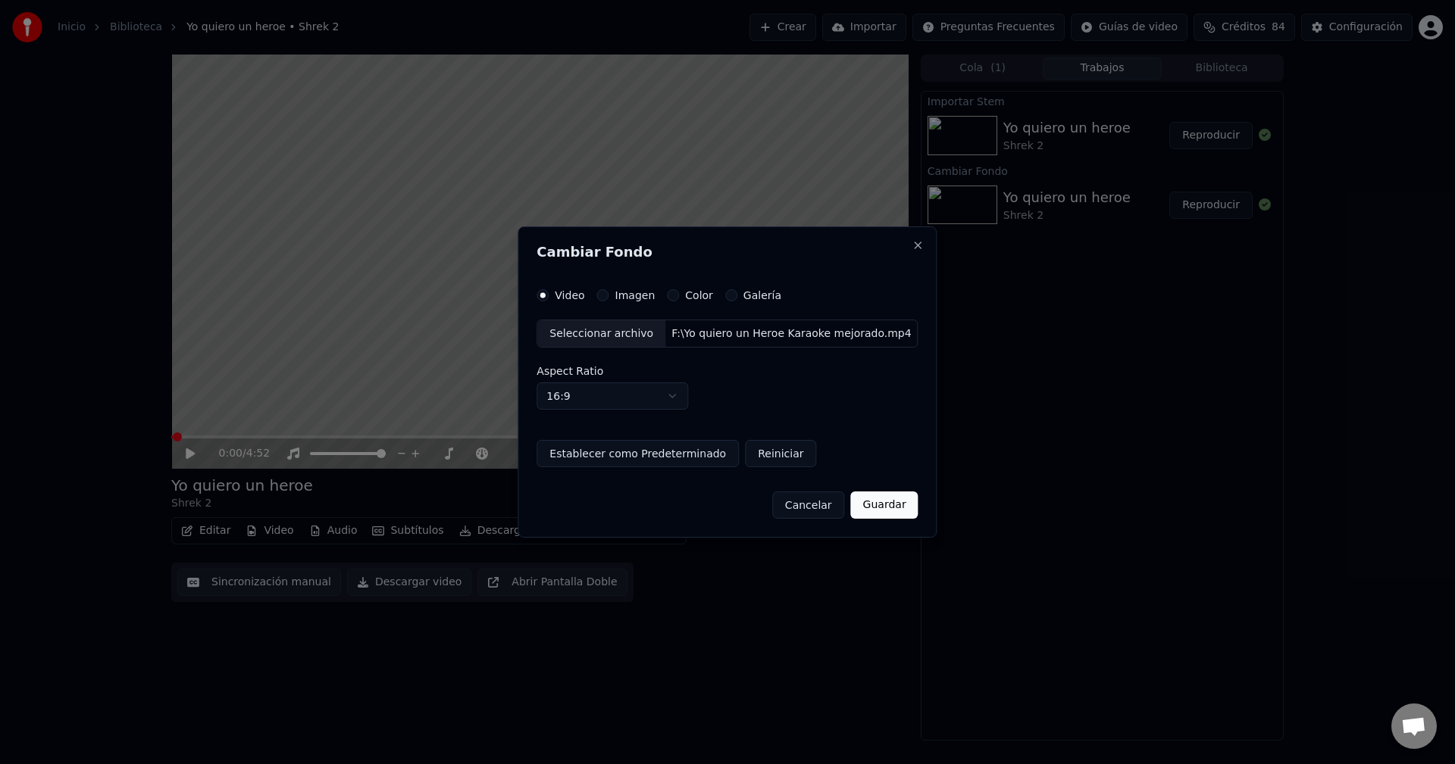
click at [875, 503] on button "Guardar" at bounding box center [884, 505] width 67 height 27
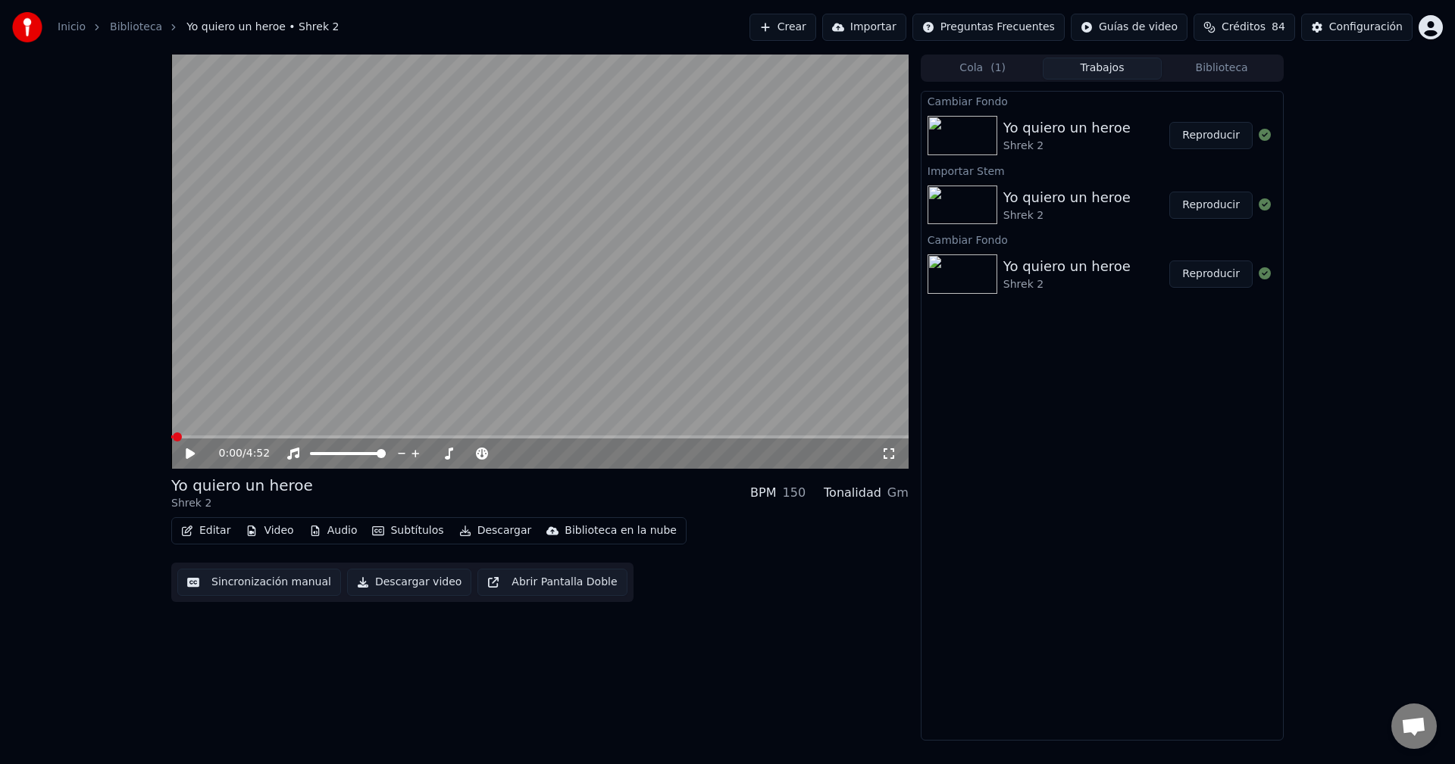
click at [1213, 133] on button "Reproducir" at bounding box center [1210, 135] width 83 height 27
click at [324, 527] on button "Audio" at bounding box center [333, 530] width 61 height 21
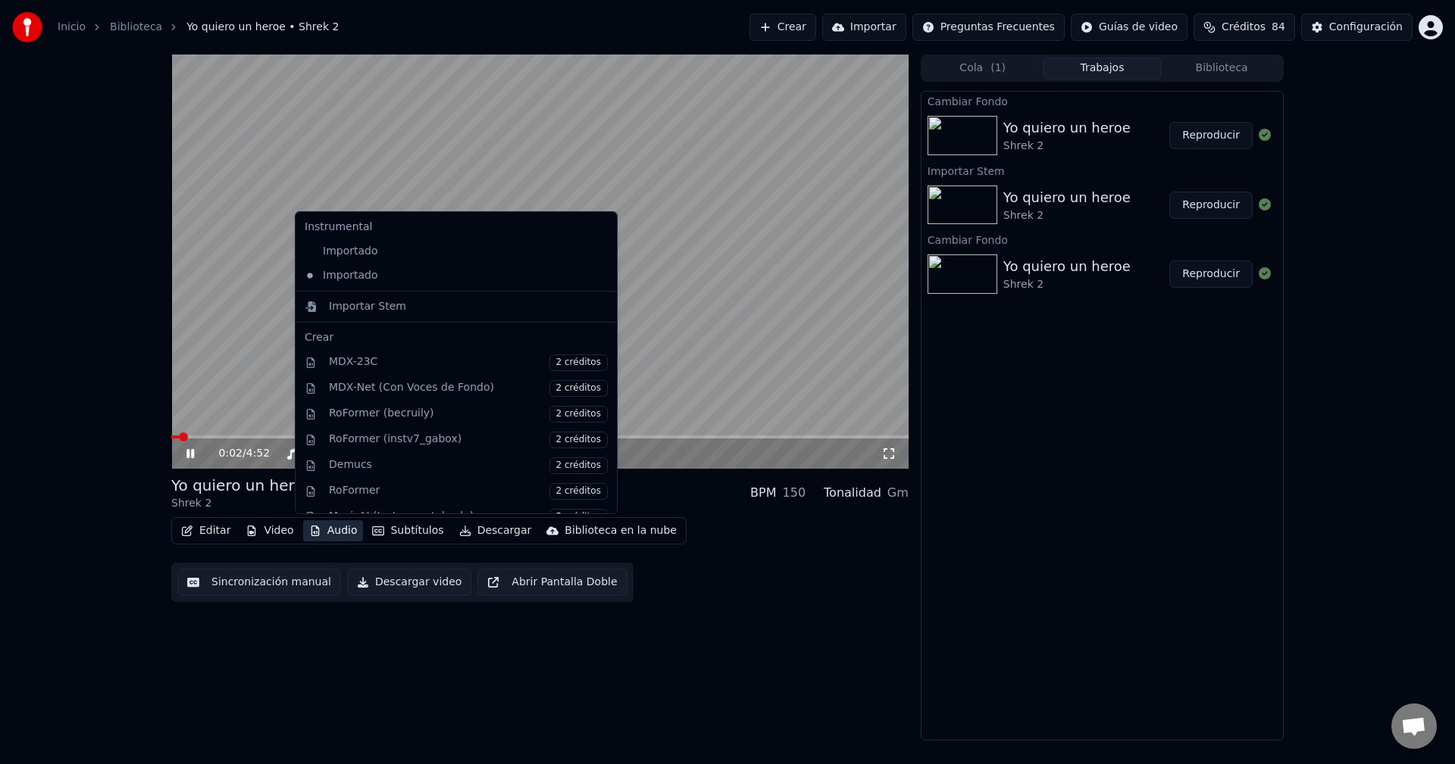
click at [787, 668] on div "0:02 / 4:[DEMOGRAPHIC_DATA] quiero un heroe Shrek 2 BPM 150 Tonalidad Gm Editar…" at bounding box center [539, 398] width 737 height 686
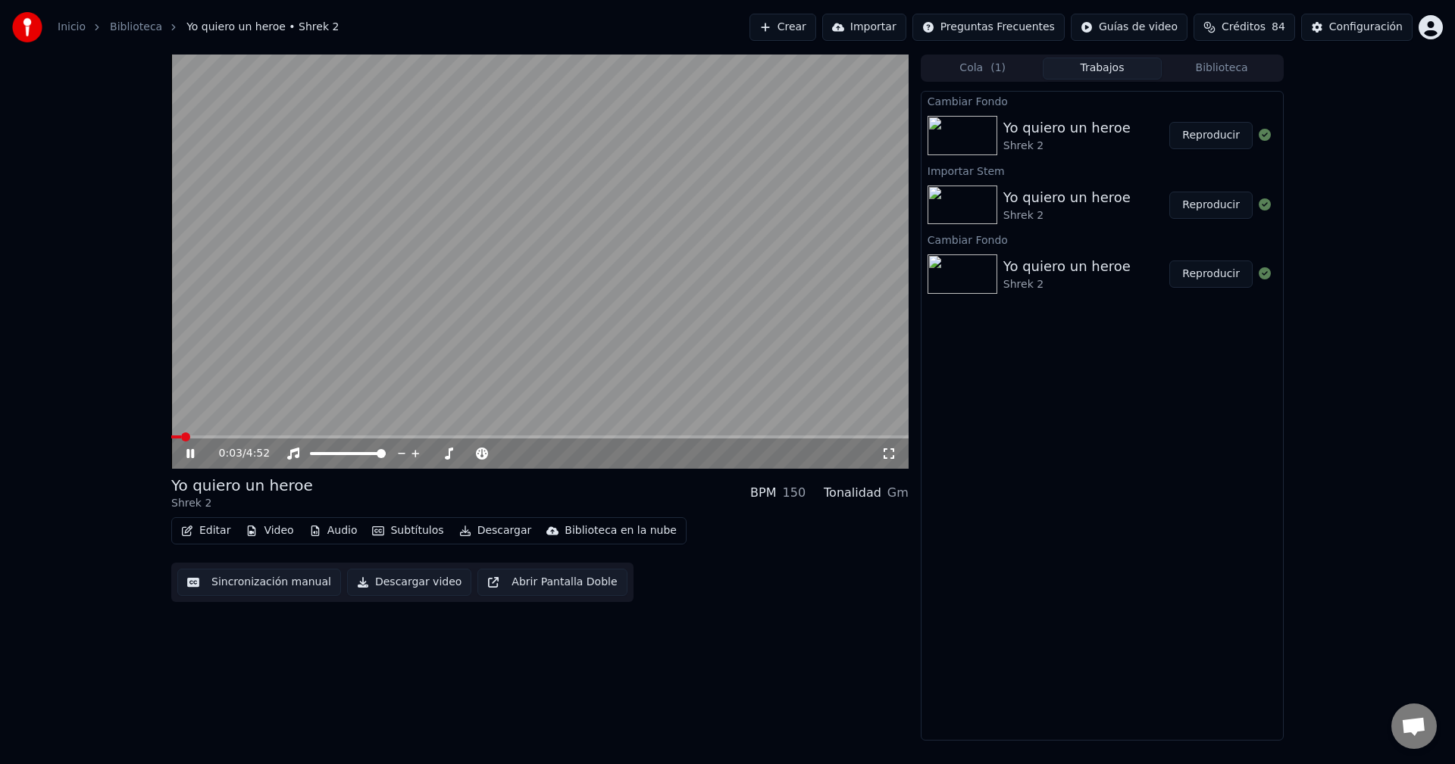
click at [836, 438] on span at bounding box center [539, 437] width 737 height 3
click at [864, 435] on video at bounding box center [539, 262] width 737 height 414
click at [867, 439] on span at bounding box center [539, 437] width 737 height 3
click at [689, 320] on video at bounding box center [539, 262] width 737 height 414
click at [395, 583] on button "Descargar video" at bounding box center [409, 582] width 124 height 27
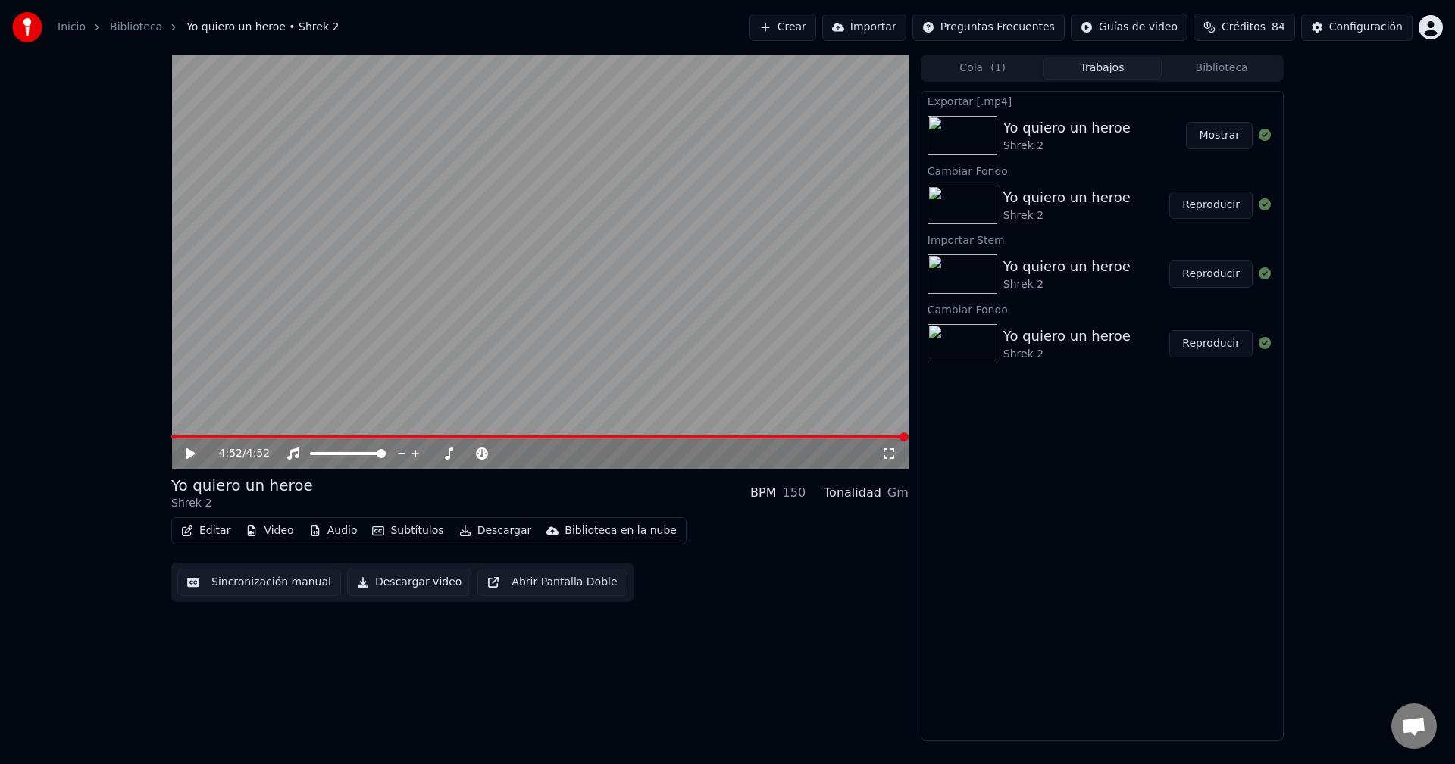
click at [1233, 134] on button "Mostrar" at bounding box center [1219, 135] width 67 height 27
click at [1220, 63] on button "Biblioteca" at bounding box center [1221, 69] width 120 height 22
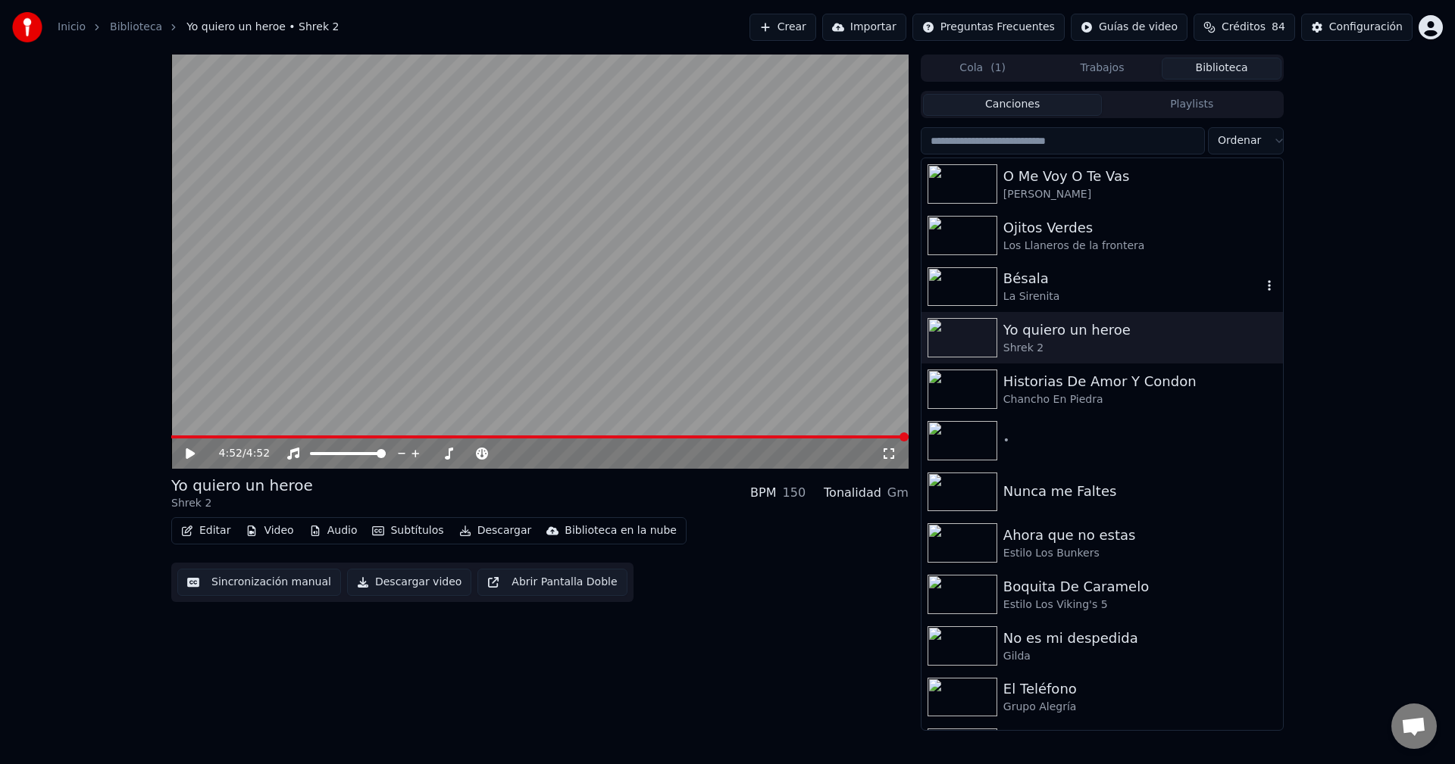
click at [1065, 294] on div "La Sirenita" at bounding box center [1132, 296] width 258 height 15
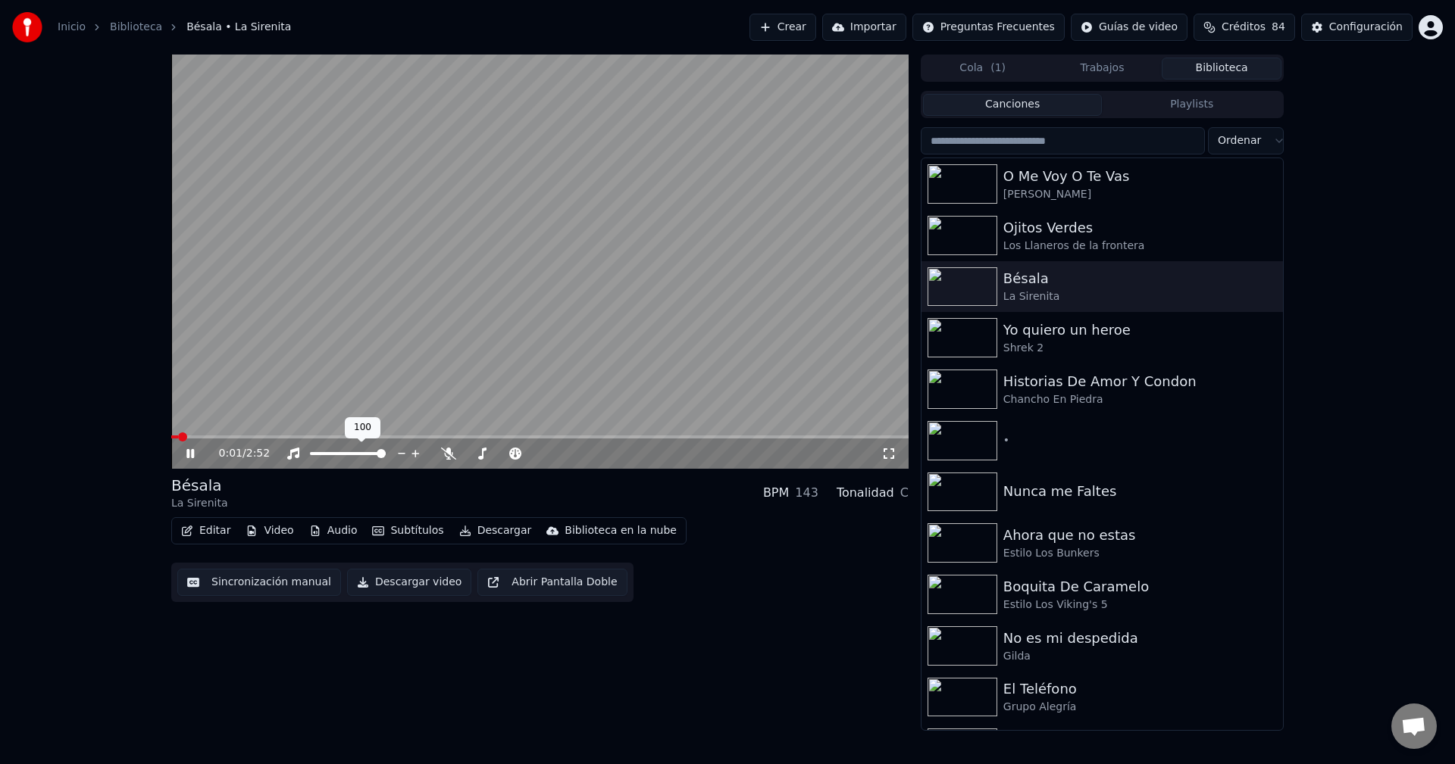
click at [342, 450] on div at bounding box center [362, 453] width 122 height 15
click at [341, 453] on span at bounding box center [325, 453] width 31 height 3
click at [337, 453] on span at bounding box center [341, 453] width 9 height 9
drag, startPoint x: 352, startPoint y: 450, endPoint x: 381, endPoint y: 459, distance: 30.2
click at [381, 459] on div at bounding box center [362, 453] width 122 height 15
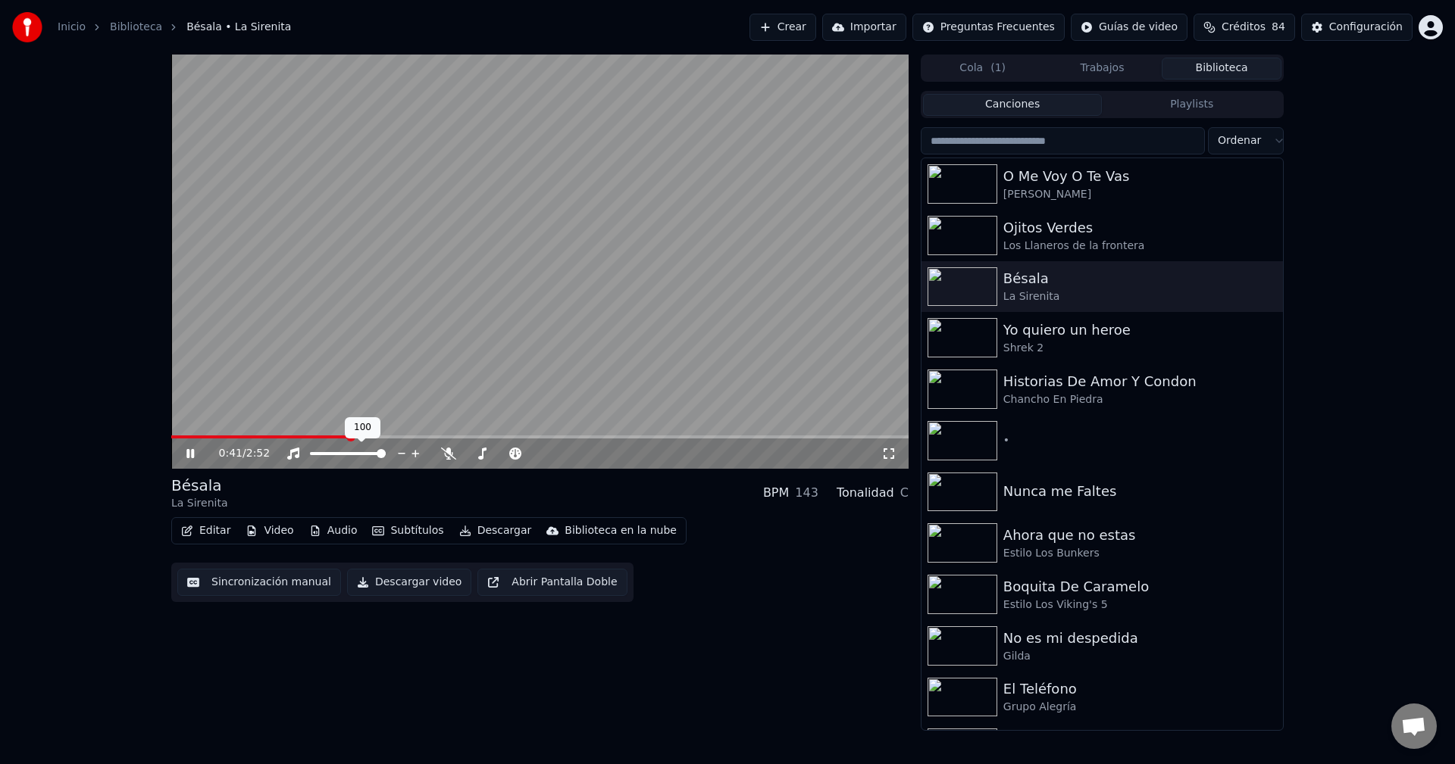
click at [386, 455] on span at bounding box center [348, 453] width 76 height 3
click at [1080, 172] on div "O Me Voy O Te Vas" at bounding box center [1132, 176] width 258 height 21
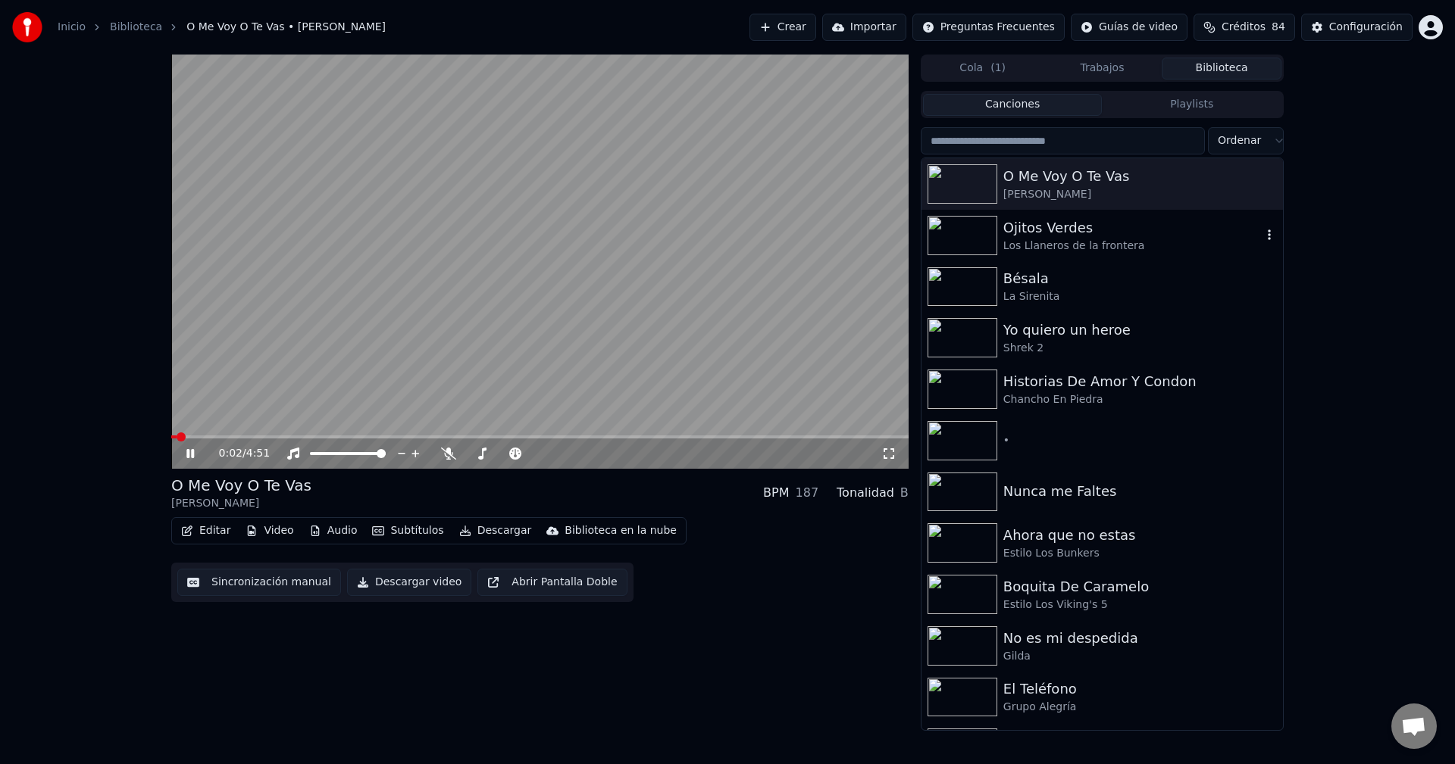
click at [1098, 239] on div "Los Llaneros de la frontera" at bounding box center [1132, 246] width 258 height 15
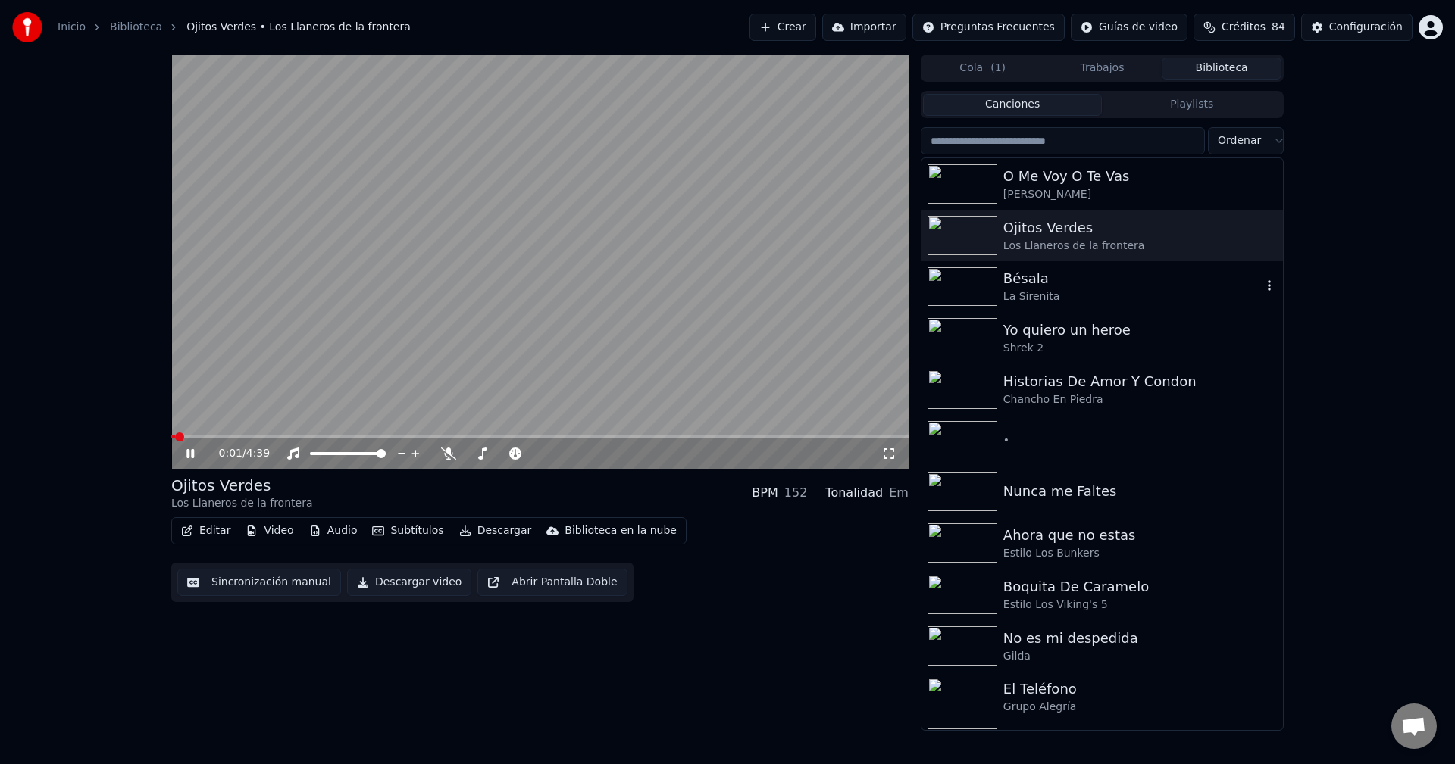
click at [1070, 280] on div "Bésala" at bounding box center [1132, 278] width 258 height 21
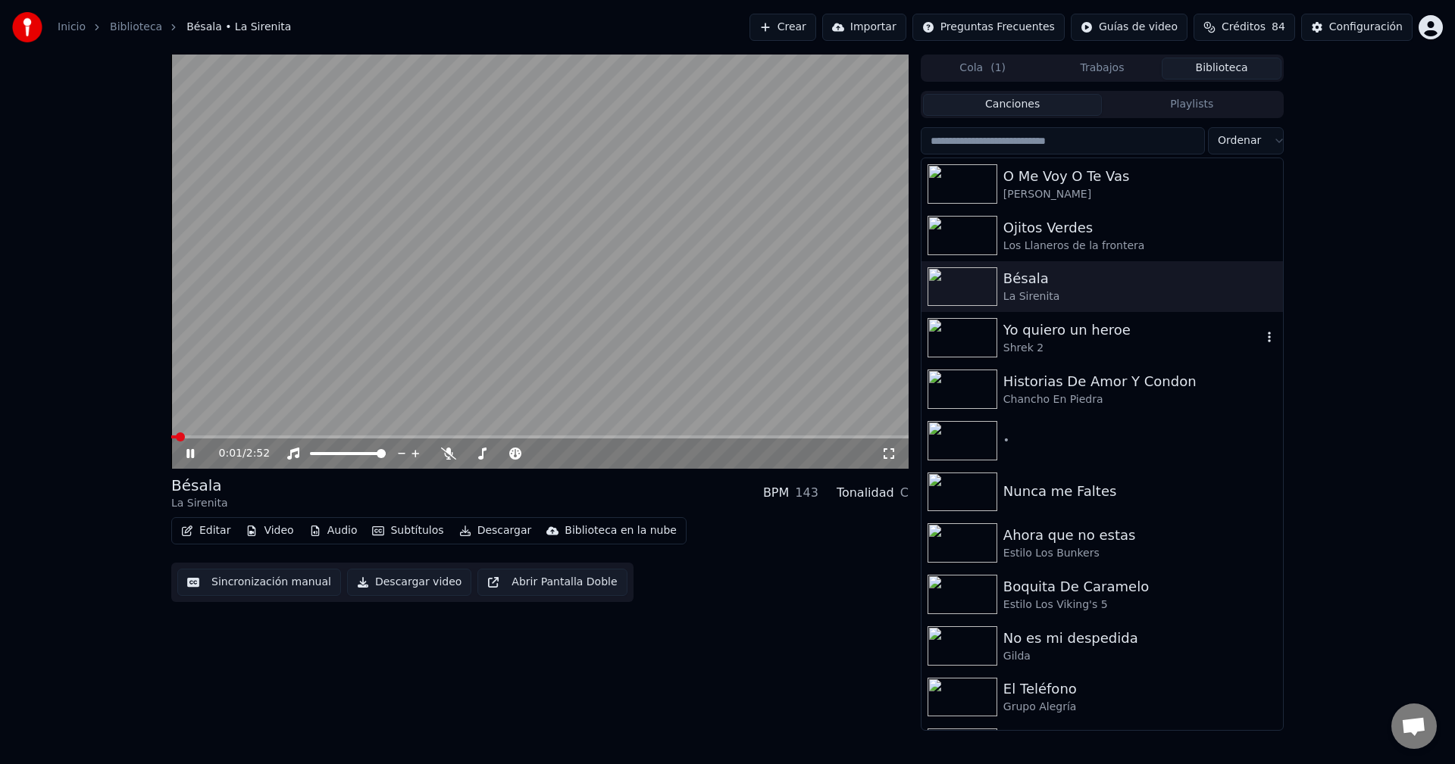
click at [1041, 328] on div "Yo quiero un heroe" at bounding box center [1132, 330] width 258 height 21
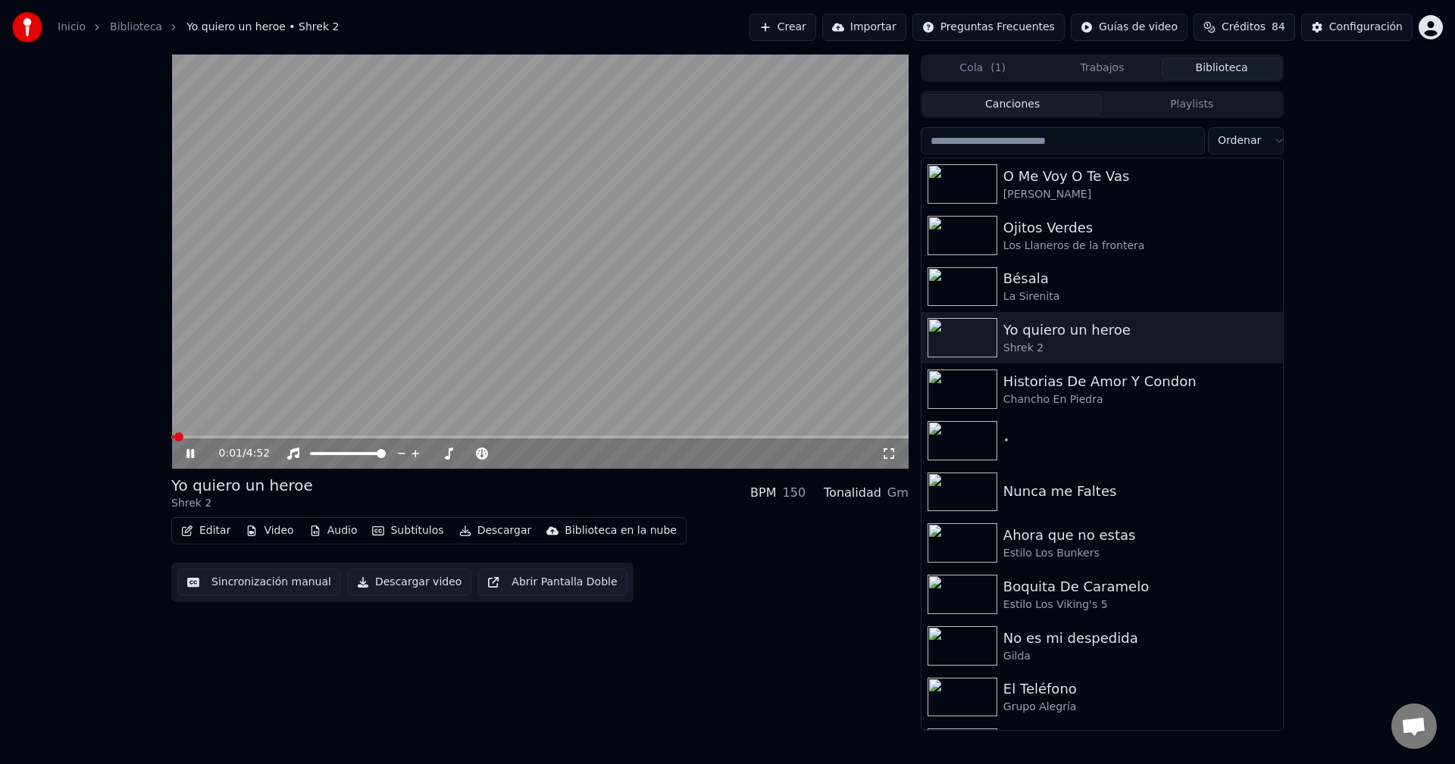
click at [472, 437] on span at bounding box center [539, 437] width 737 height 3
click at [295, 437] on span at bounding box center [232, 437] width 123 height 3
click at [1063, 387] on div "Historias De Amor Y Condon" at bounding box center [1132, 381] width 258 height 21
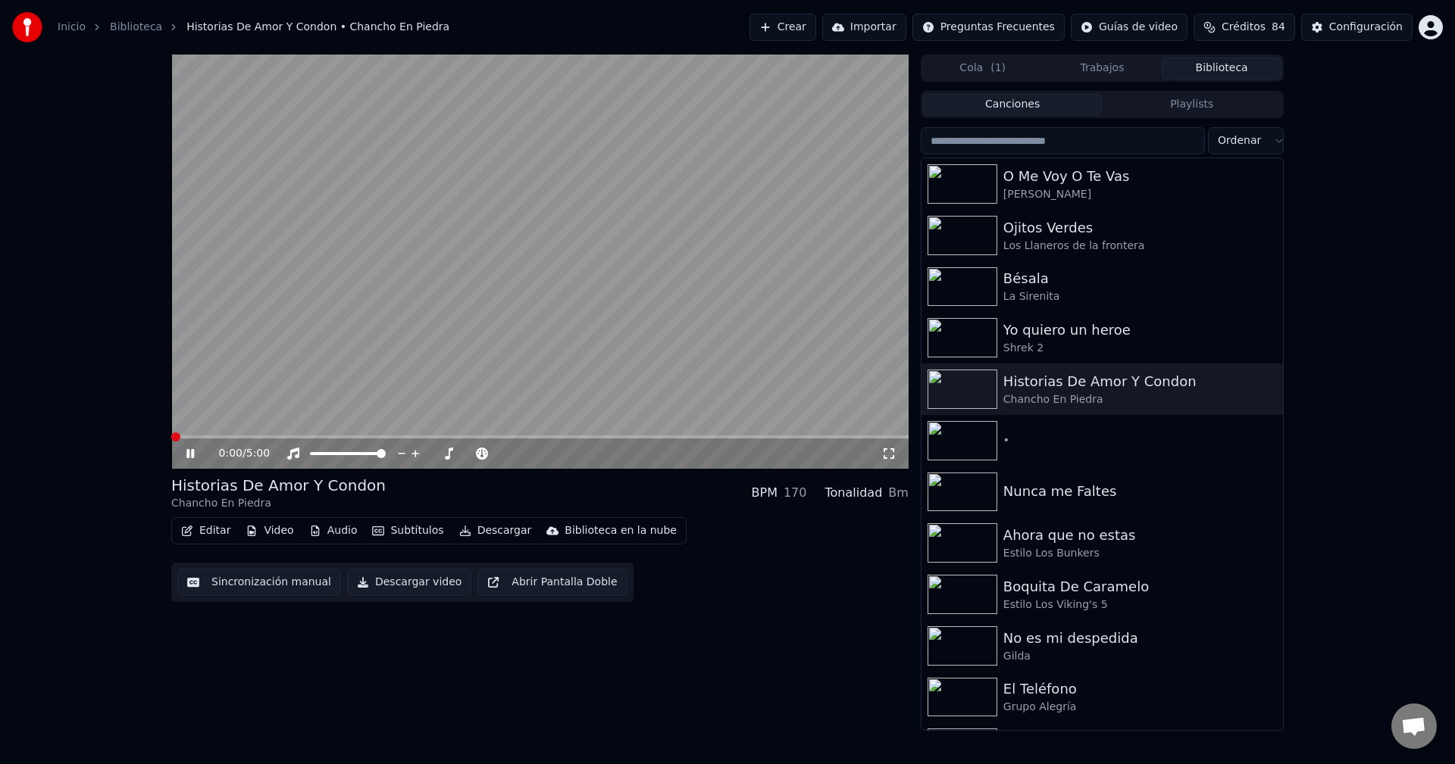
click at [308, 436] on span at bounding box center [539, 437] width 737 height 3
click at [1061, 435] on div "•" at bounding box center [1132, 440] width 258 height 15
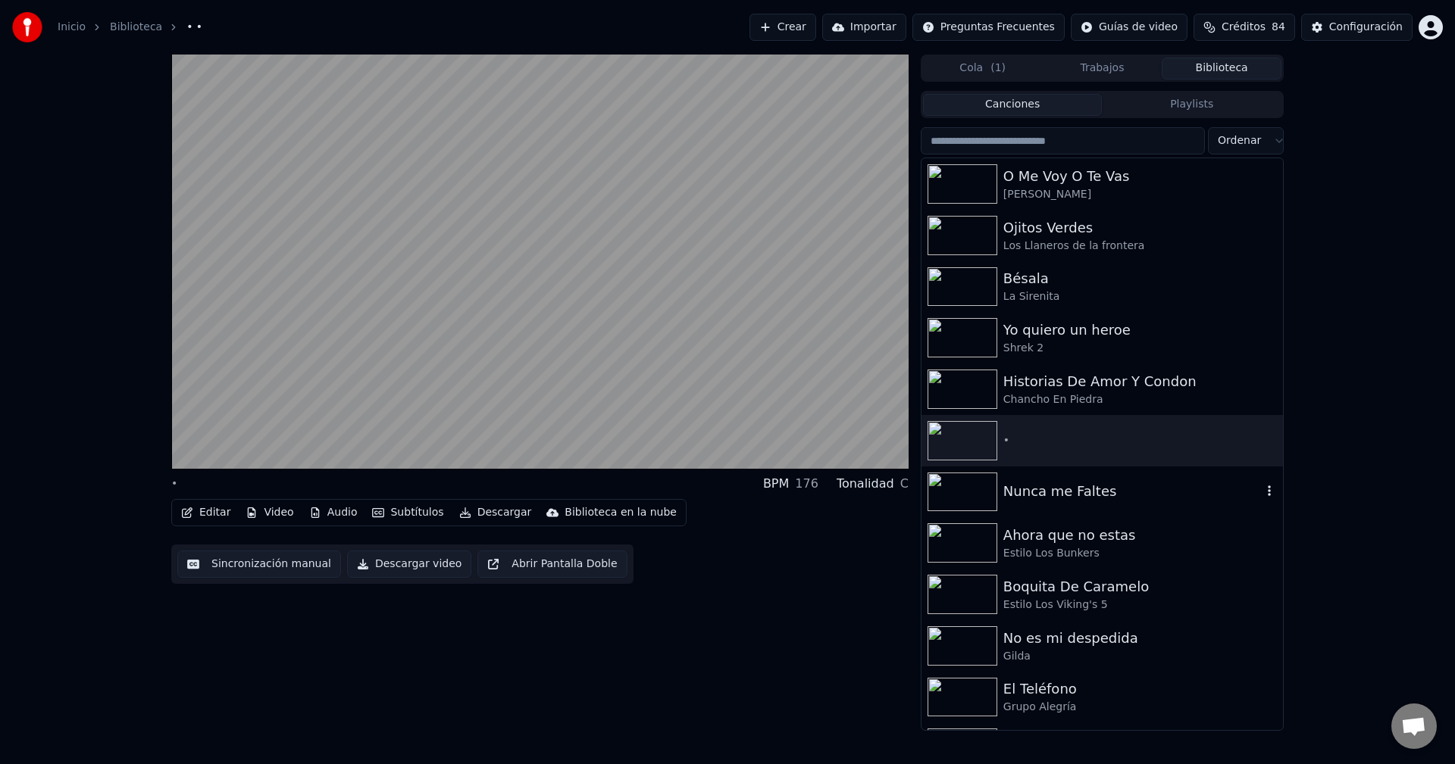
click at [1099, 502] on div "Nunca me Faltes" at bounding box center [1132, 491] width 258 height 21
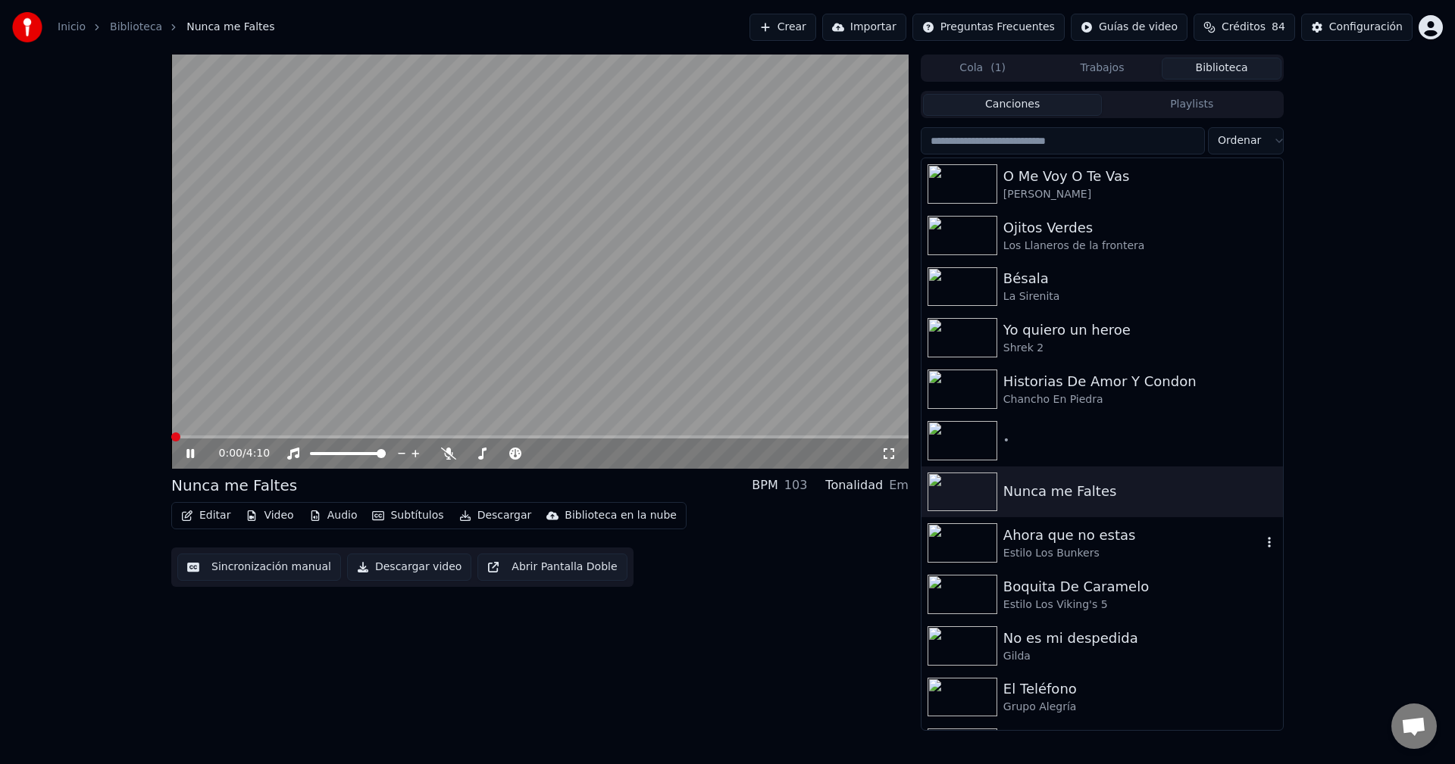
click at [1083, 538] on div "Ahora que no estas" at bounding box center [1132, 535] width 258 height 21
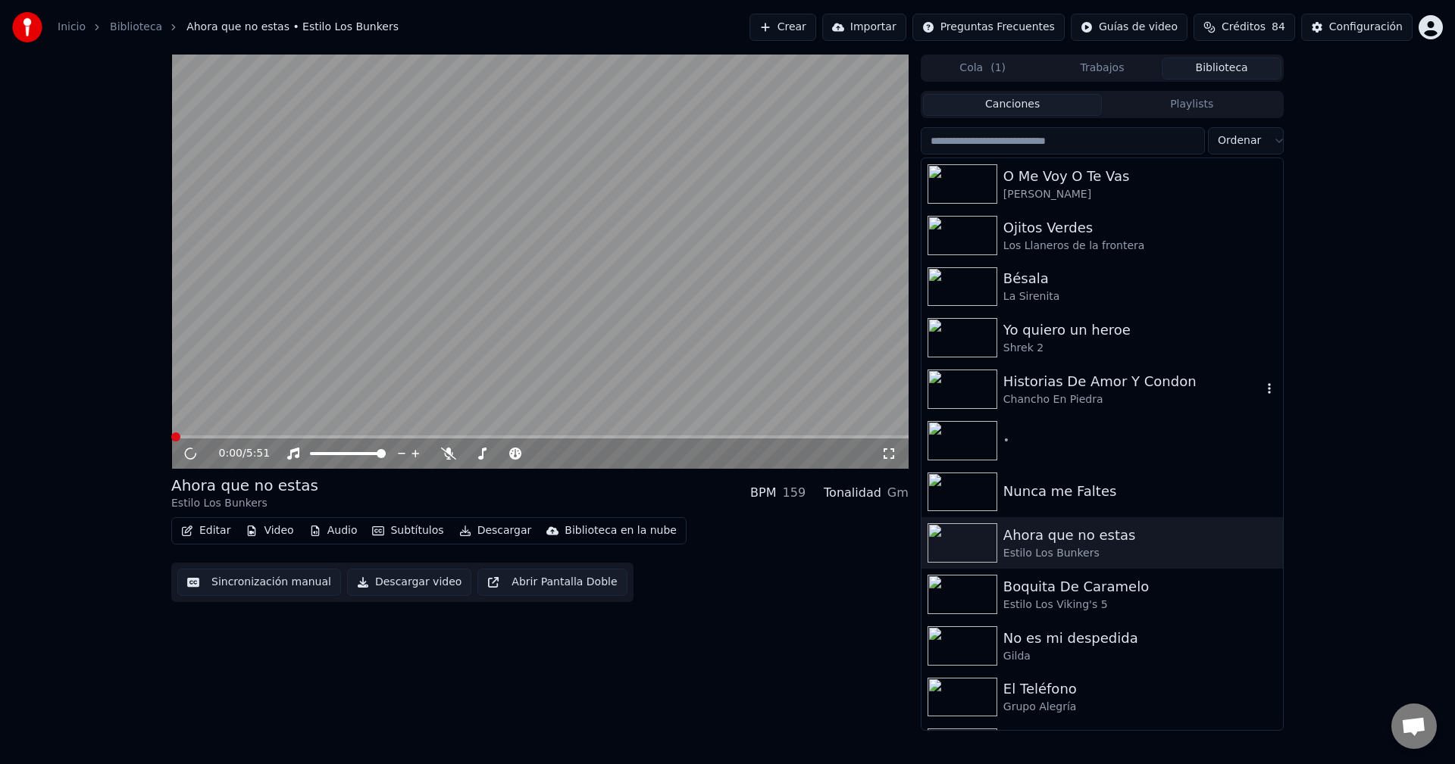
click at [1080, 383] on div "Historias De Amor Y Condon" at bounding box center [1132, 381] width 258 height 21
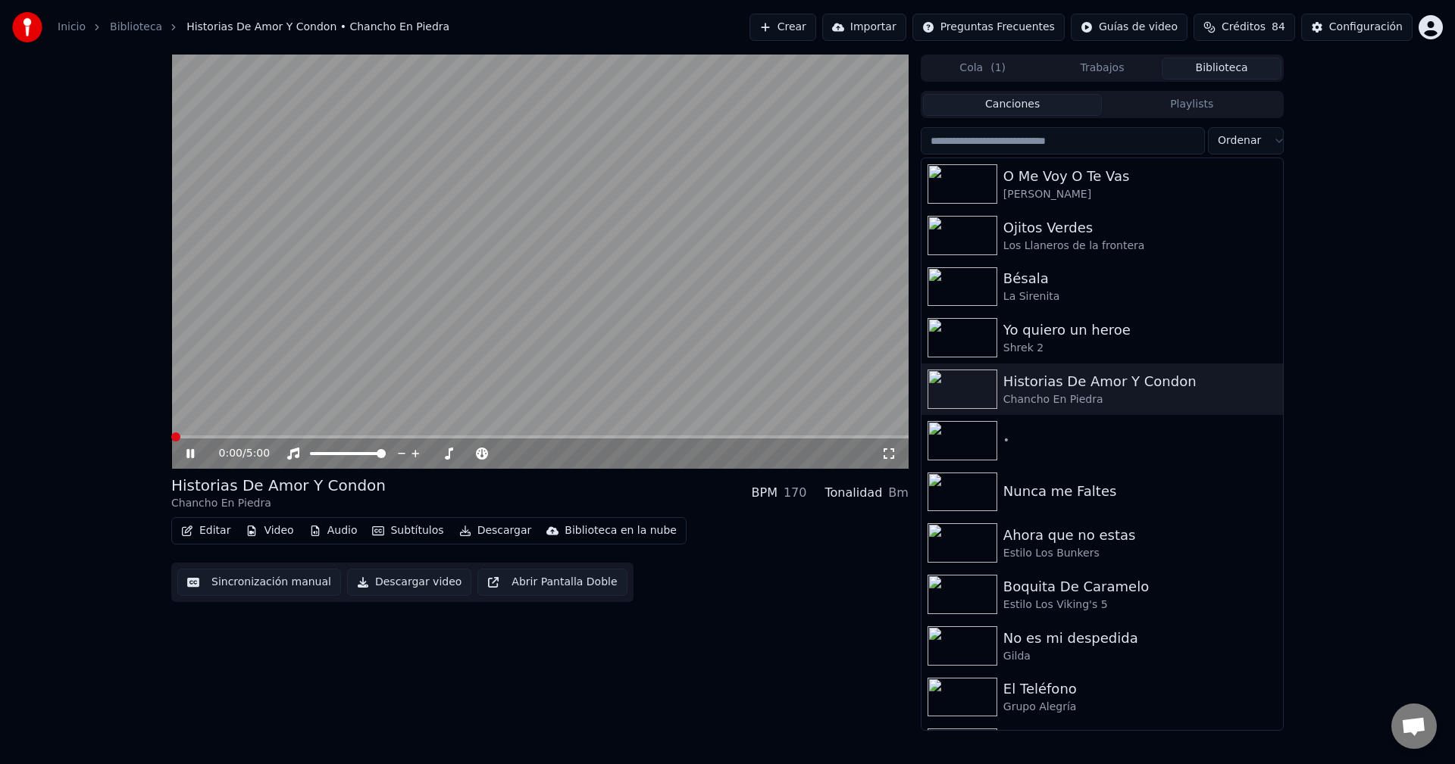
click at [243, 435] on video at bounding box center [539, 262] width 737 height 414
click at [273, 441] on div "0:00 / 5:00" at bounding box center [539, 454] width 737 height 30
click at [282, 439] on span at bounding box center [539, 437] width 737 height 3
click at [189, 458] on icon at bounding box center [190, 453] width 9 height 11
click at [1092, 539] on div "Ahora que no estas" at bounding box center [1132, 535] width 258 height 21
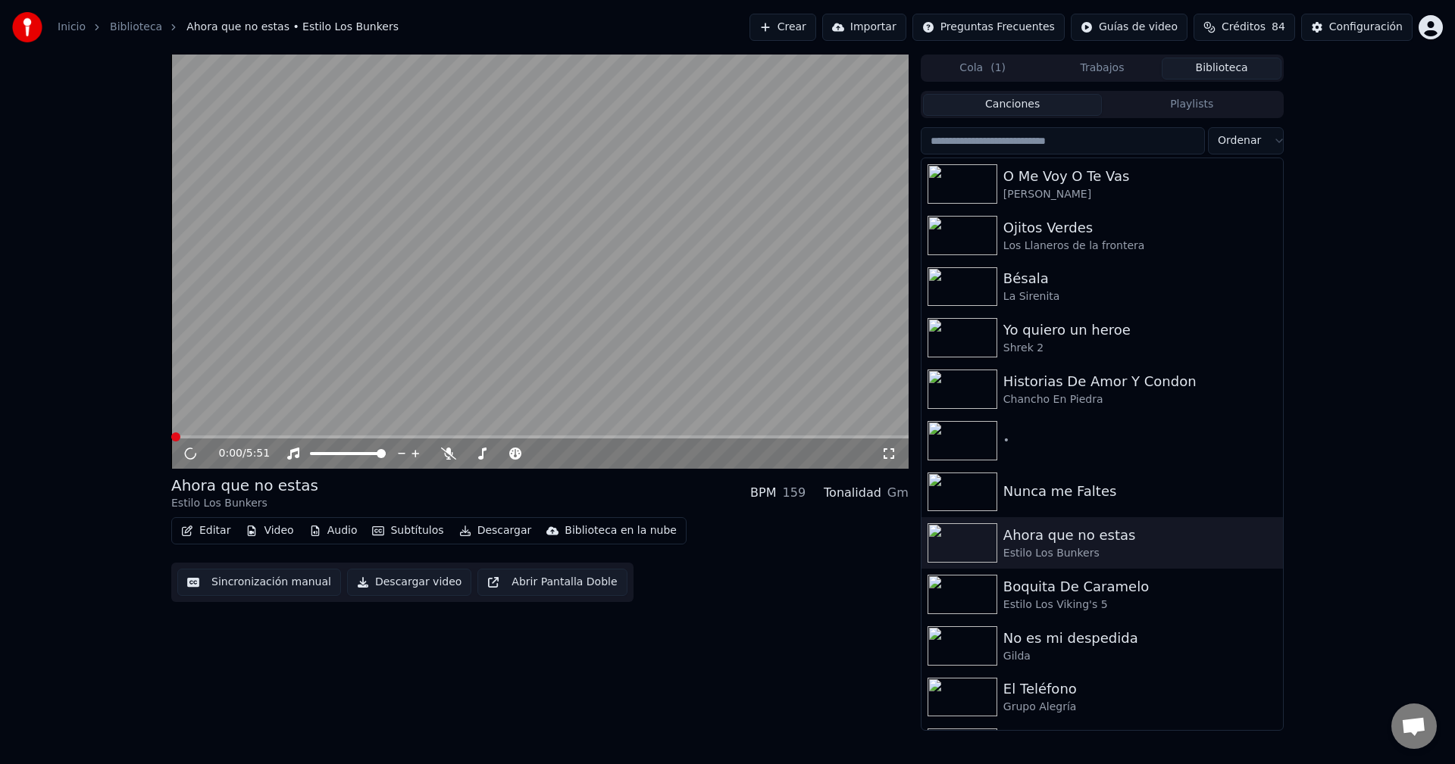
drag, startPoint x: 302, startPoint y: 431, endPoint x: 294, endPoint y: 435, distance: 9.2
click at [302, 432] on video at bounding box center [539, 262] width 737 height 414
click at [294, 436] on span at bounding box center [539, 437] width 737 height 3
click at [204, 446] on div "0:59 / 5:51" at bounding box center [539, 454] width 737 height 30
click at [189, 455] on icon at bounding box center [190, 453] width 9 height 11
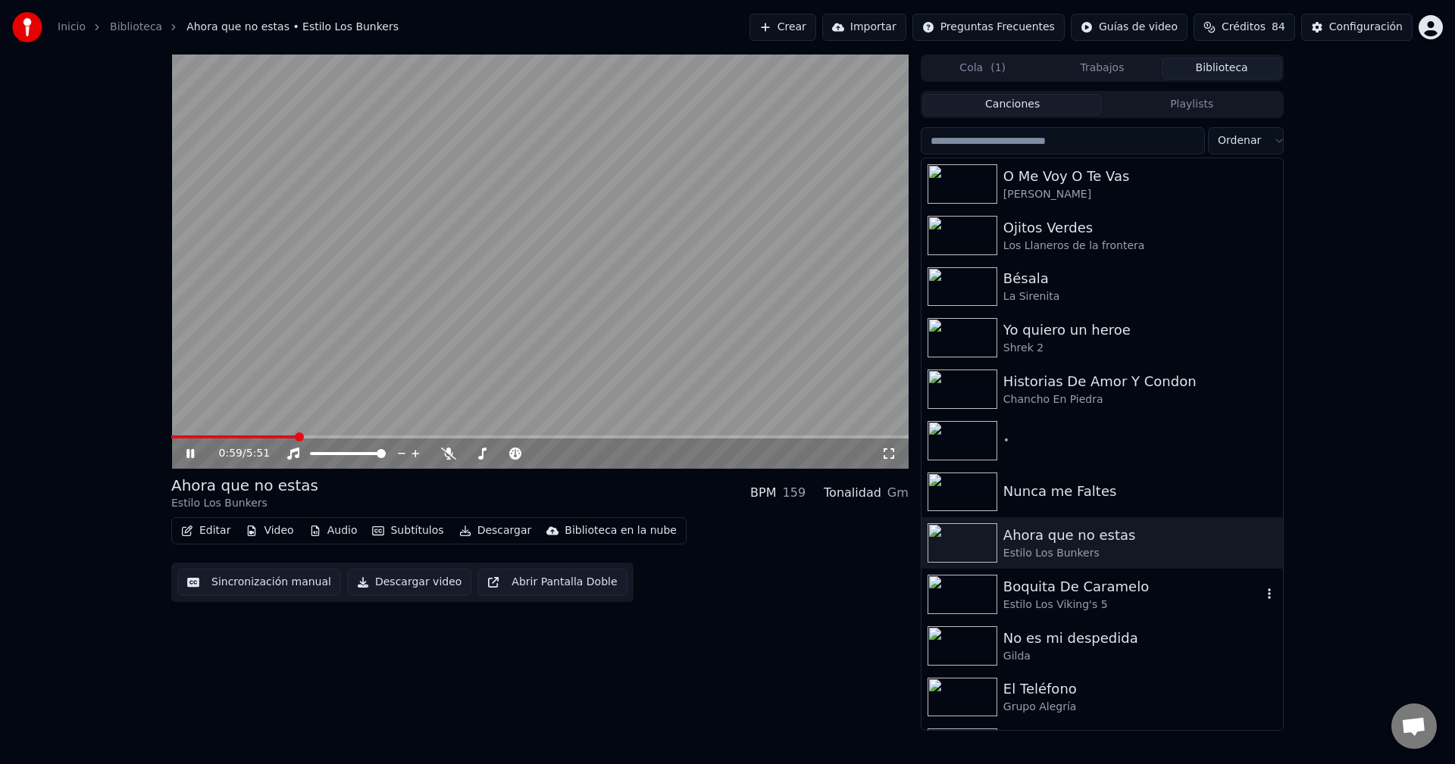
click at [1070, 592] on div "Boquita De Caramelo" at bounding box center [1132, 587] width 258 height 21
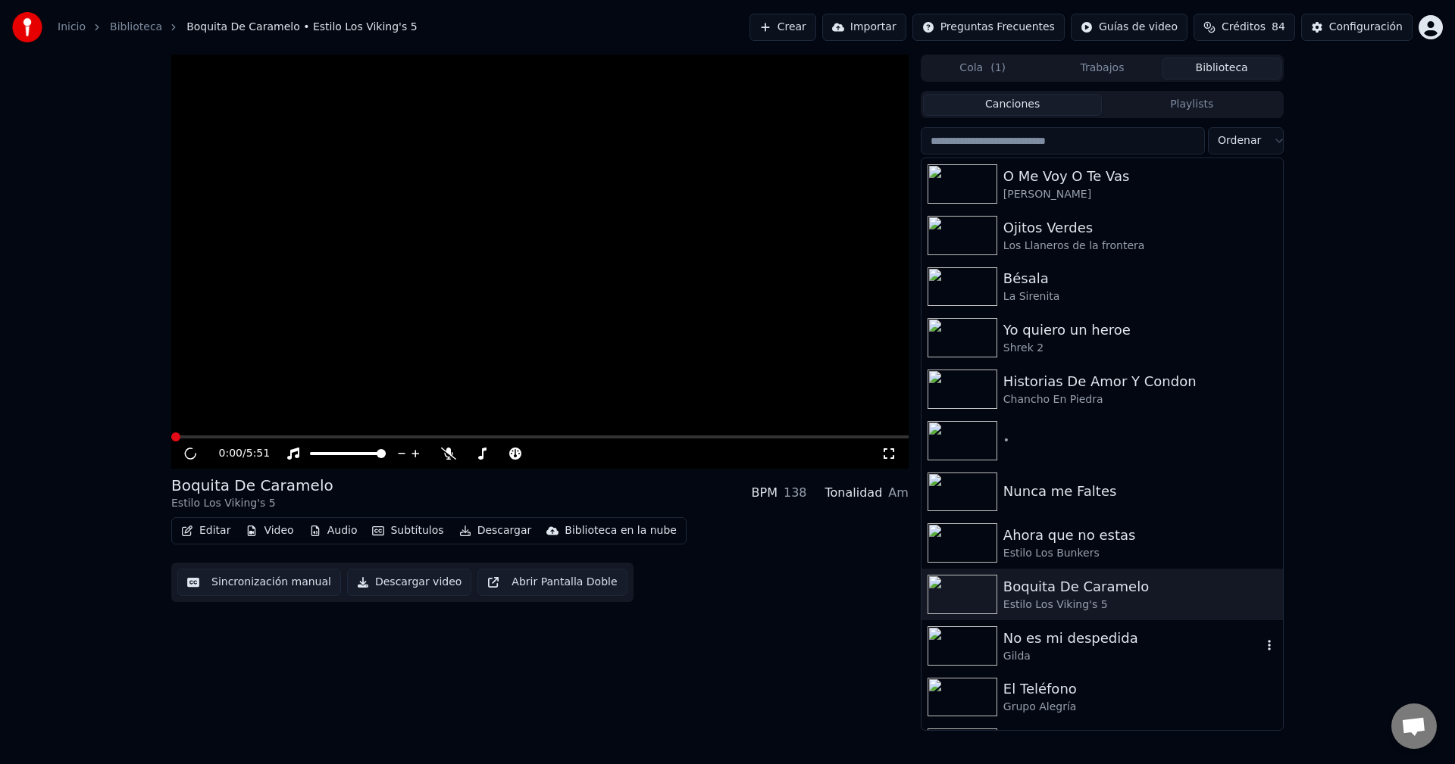
click at [1074, 649] on div "Gilda" at bounding box center [1132, 656] width 258 height 15
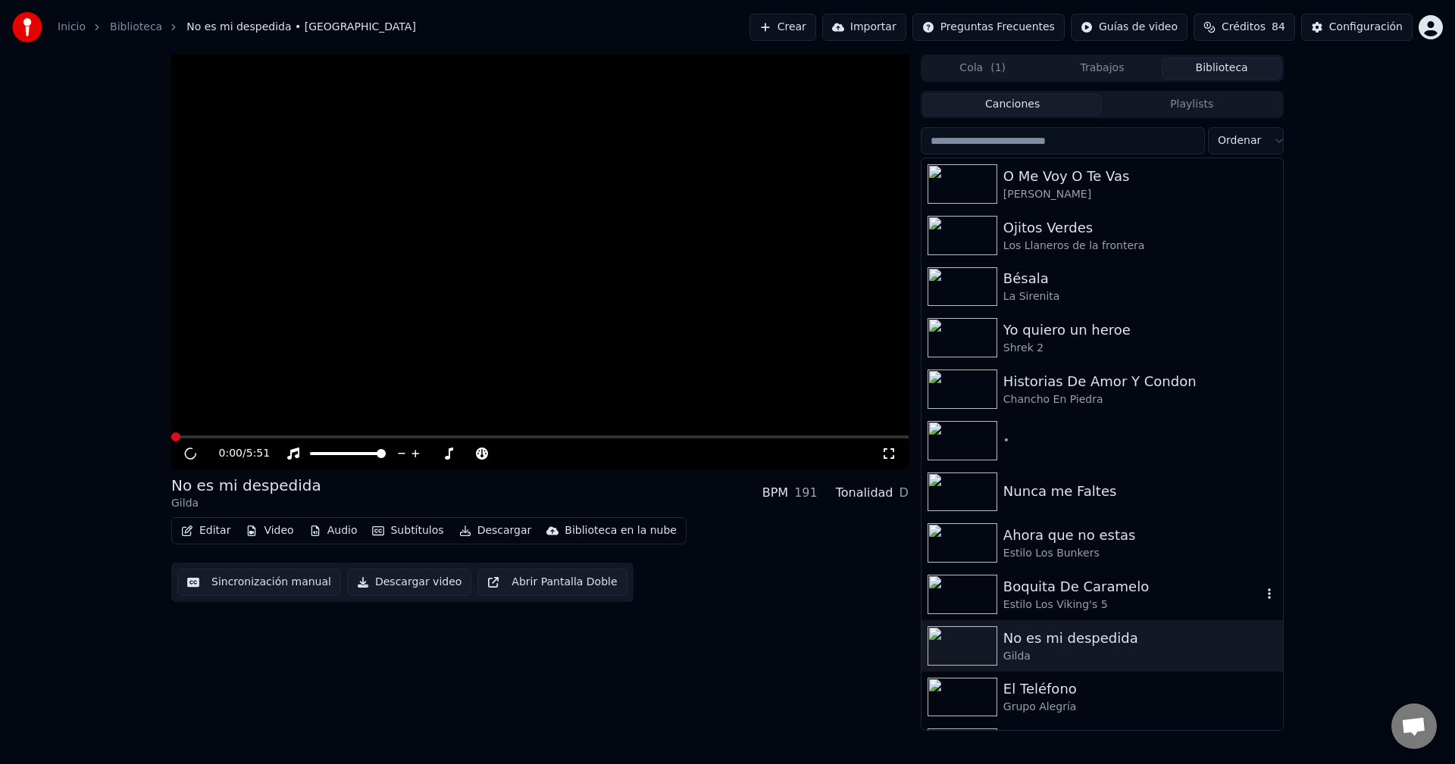
click at [1075, 580] on div "Boquita De Caramelo" at bounding box center [1132, 587] width 258 height 21
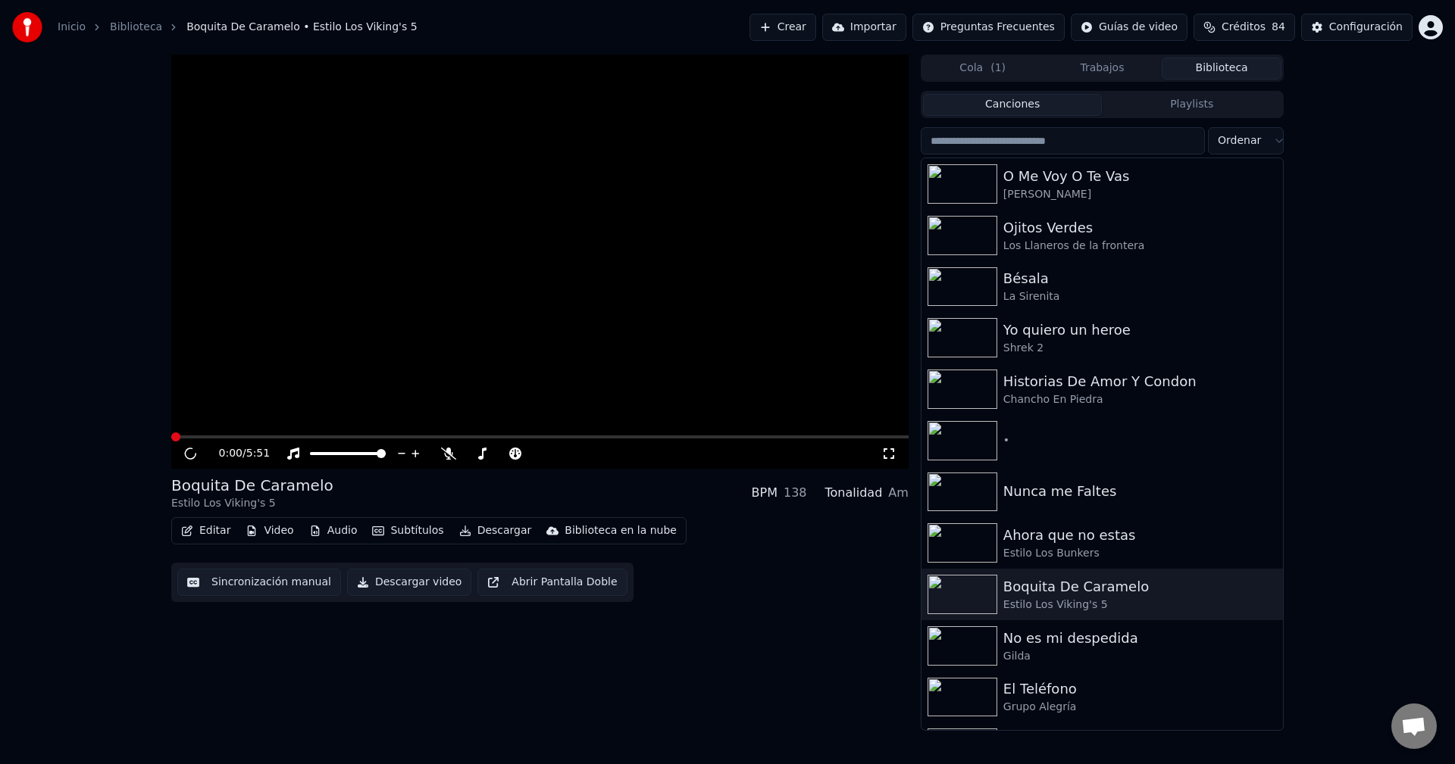
click at [270, 382] on video at bounding box center [539, 262] width 737 height 414
click at [1099, 649] on div "Gilda" at bounding box center [1132, 656] width 258 height 15
